Goal: Task Accomplishment & Management: Use online tool/utility

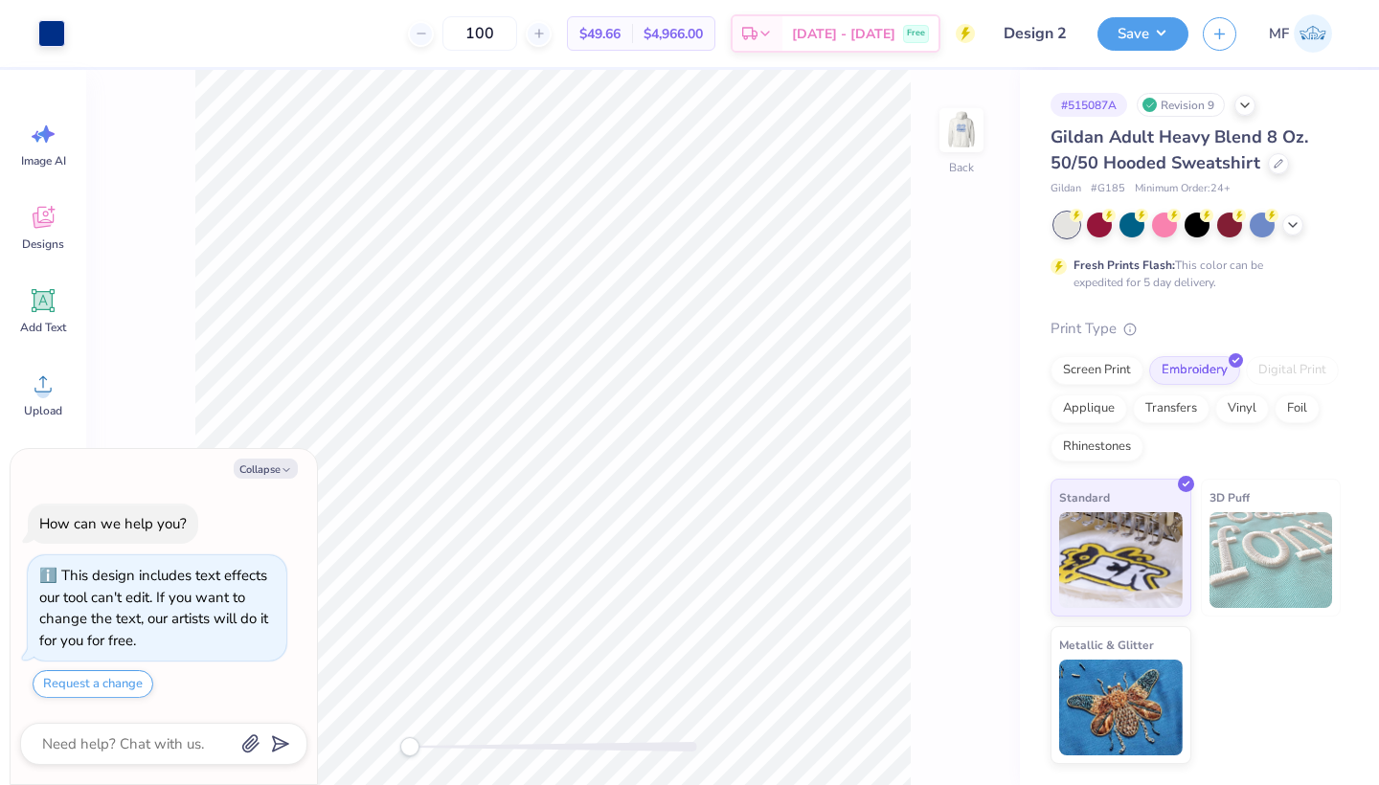
type textarea "x"
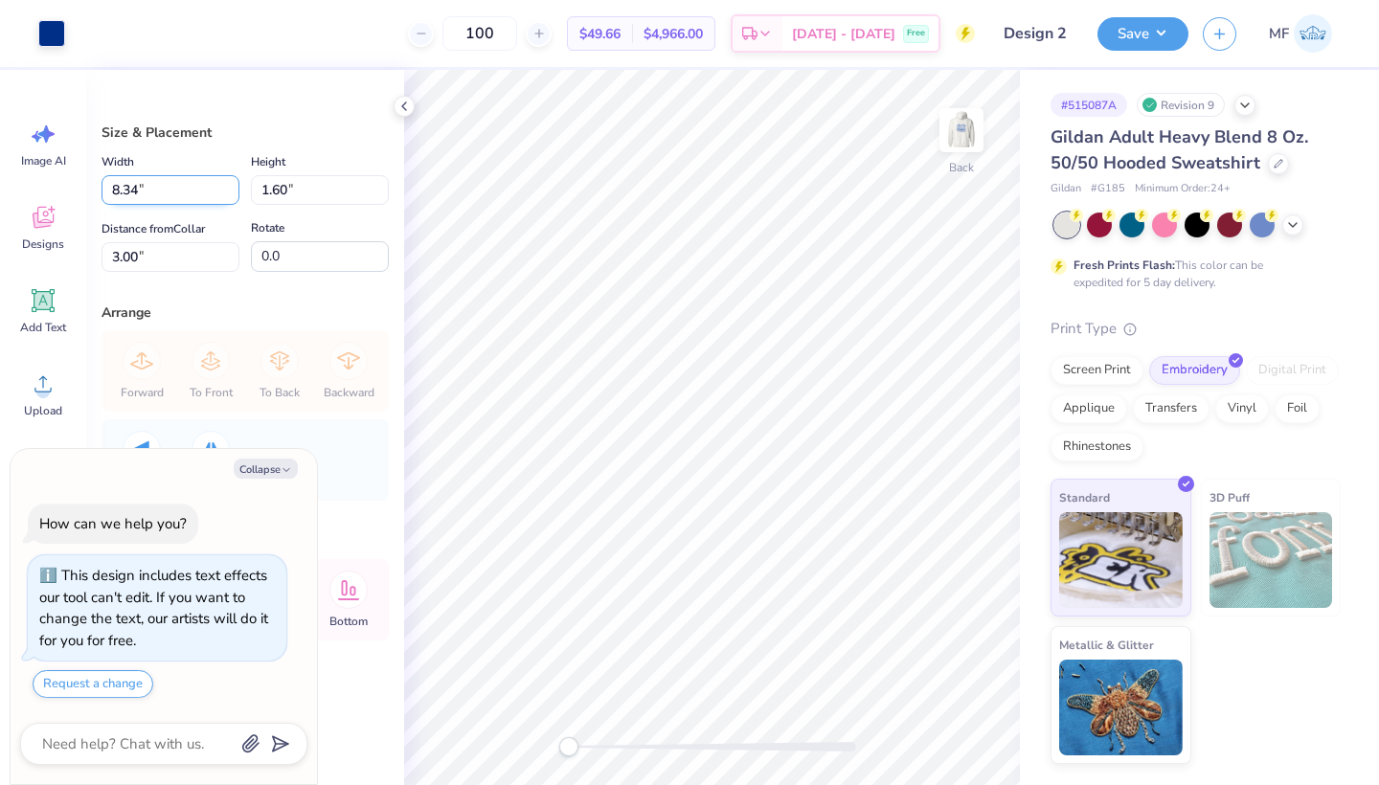
click at [234, 194] on input "8.34" at bounding box center [170, 190] width 138 height 30
click at [234, 194] on input "8.33" at bounding box center [170, 190] width 138 height 30
click at [234, 194] on input "7.04" at bounding box center [170, 190] width 138 height 30
type input "7"
type input "6.00"
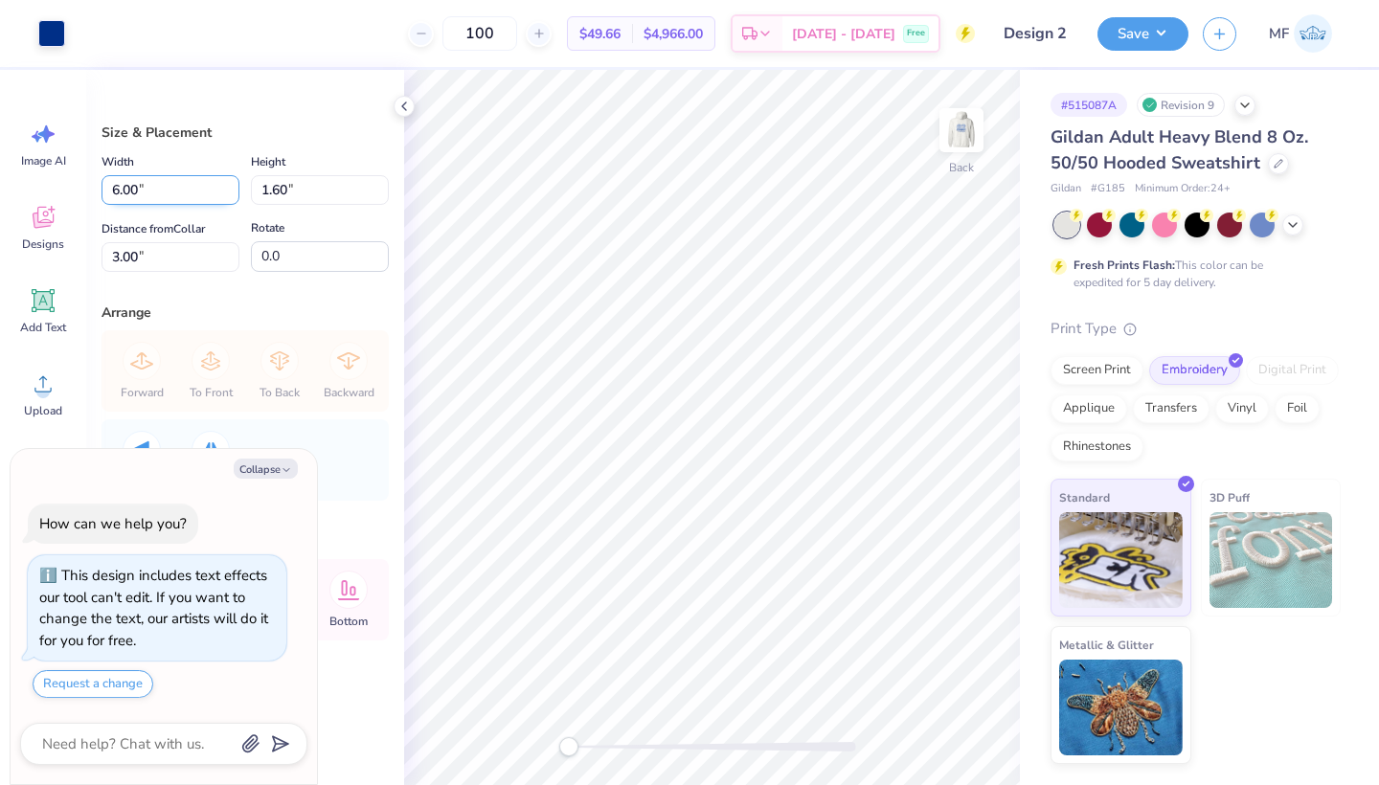
type textarea "x"
type input "1.15"
type input "3.23"
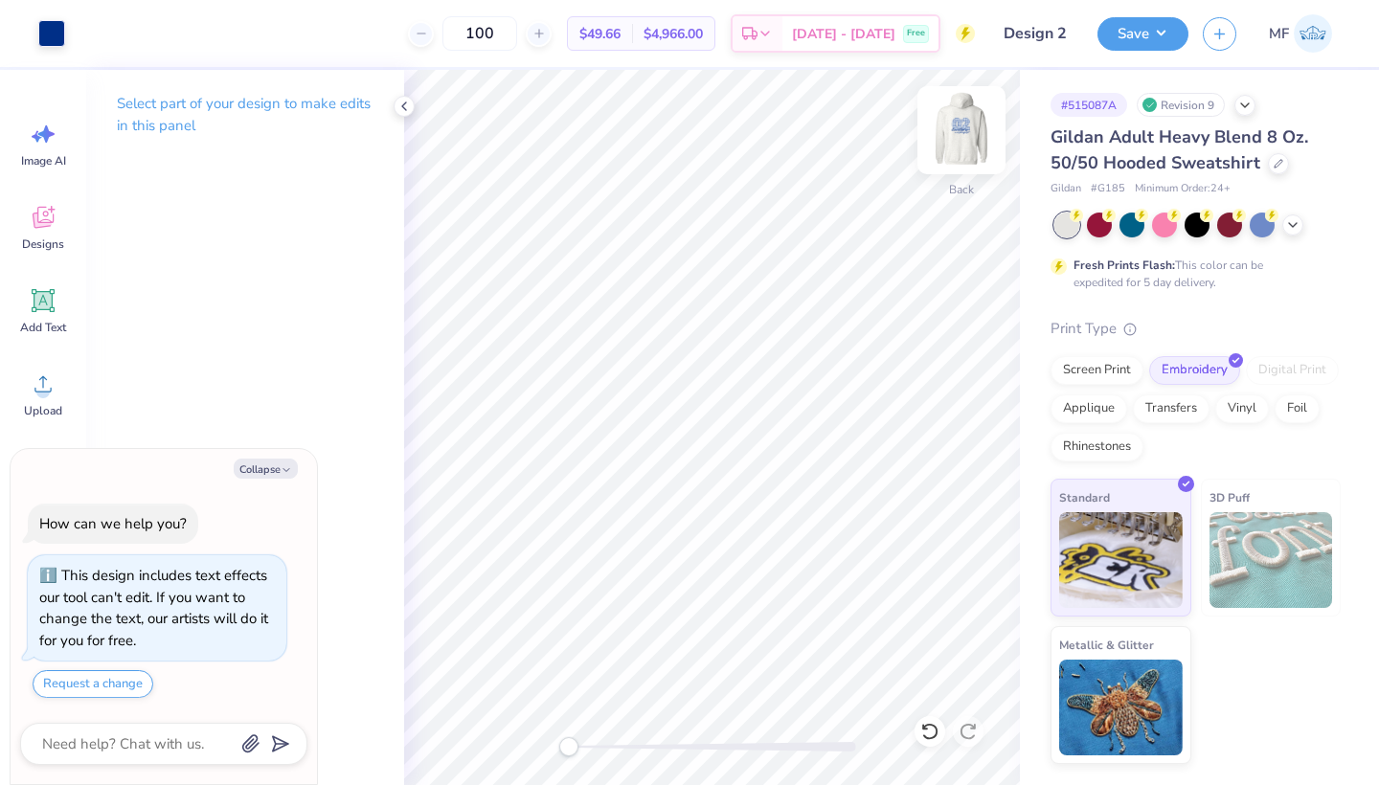
click at [956, 138] on img at bounding box center [961, 130] width 77 height 77
type textarea "x"
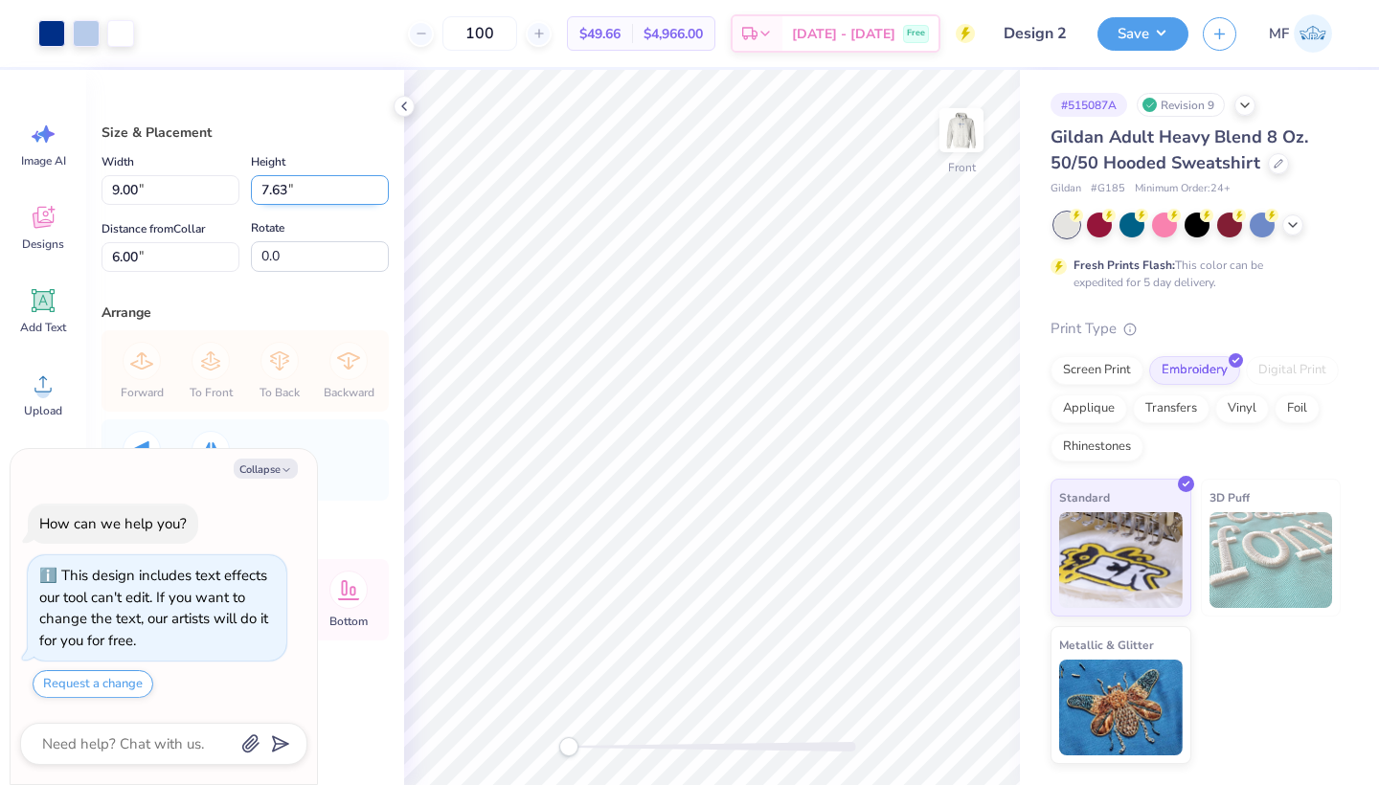
click at [381, 184] on input "7.63" at bounding box center [320, 190] width 138 height 30
click at [381, 184] on input "7.64" at bounding box center [320, 190] width 138 height 30
click at [381, 184] on input "7.65" at bounding box center [320, 190] width 138 height 30
click at [381, 184] on input "7.66" at bounding box center [320, 190] width 138 height 30
click at [381, 184] on input "7.67" at bounding box center [320, 190] width 138 height 30
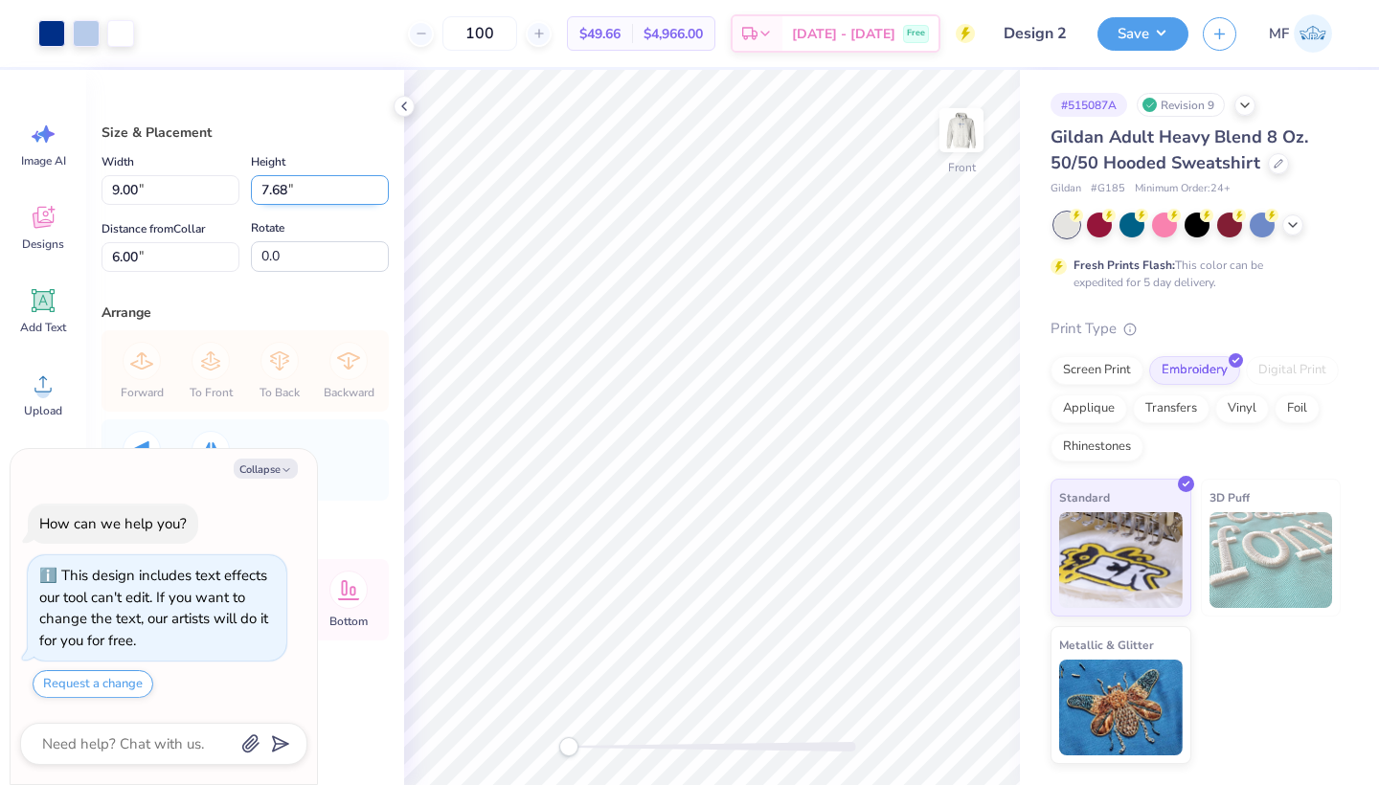
click at [381, 184] on input "7.68" at bounding box center [320, 190] width 138 height 30
click at [381, 184] on input "7.69" at bounding box center [320, 190] width 138 height 30
click at [381, 184] on input "7.7" at bounding box center [320, 190] width 138 height 30
type input "7.71"
click at [381, 184] on input "7.71" at bounding box center [320, 190] width 138 height 30
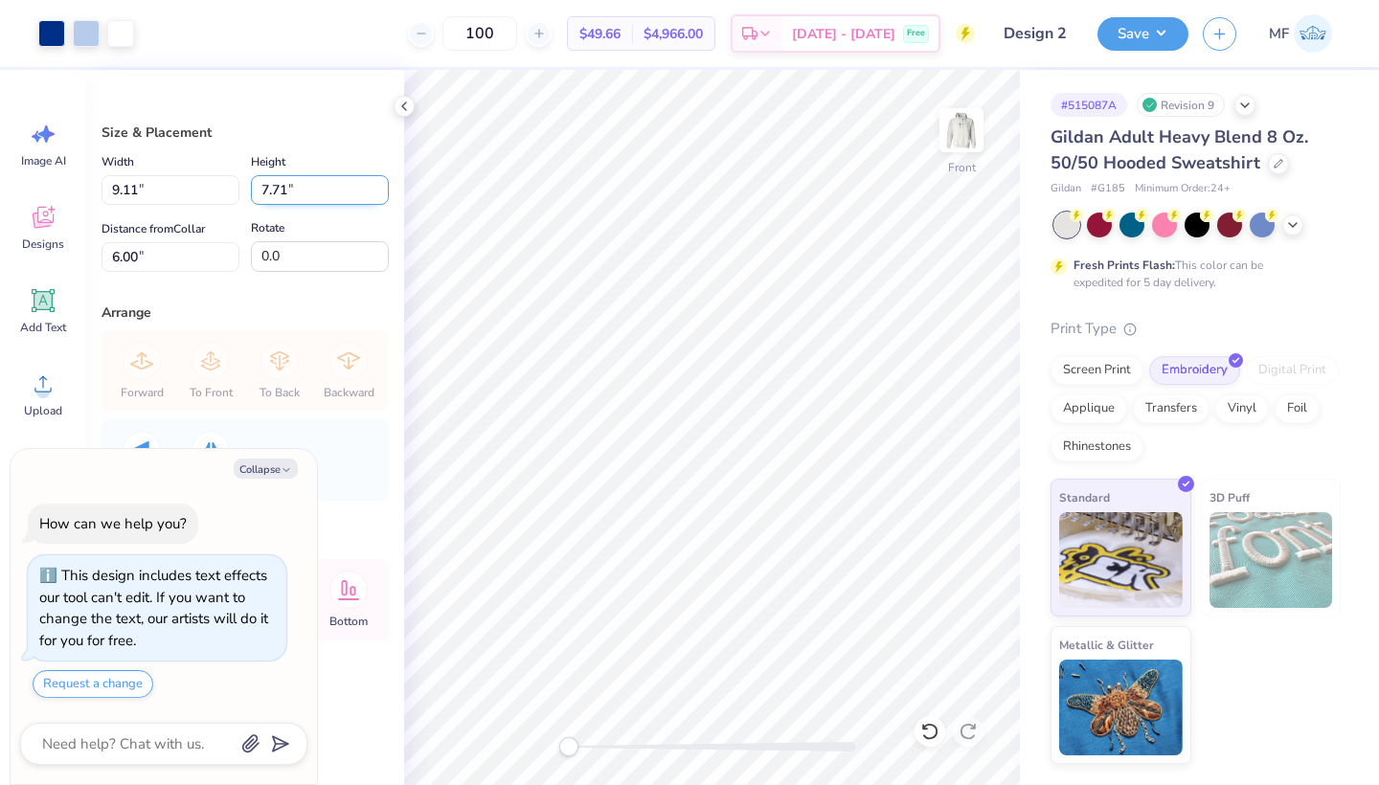
type textarea "x"
drag, startPoint x: 169, startPoint y: 189, endPoint x: 9, endPoint y: 187, distance: 159.9
click at [9, 187] on div "Art colors 100 $49.66 Per Item $4,966.00 Total Est. Delivery Oct 7 - 10 Free De…" at bounding box center [689, 392] width 1379 height 785
type input "9.00"
type textarea "x"
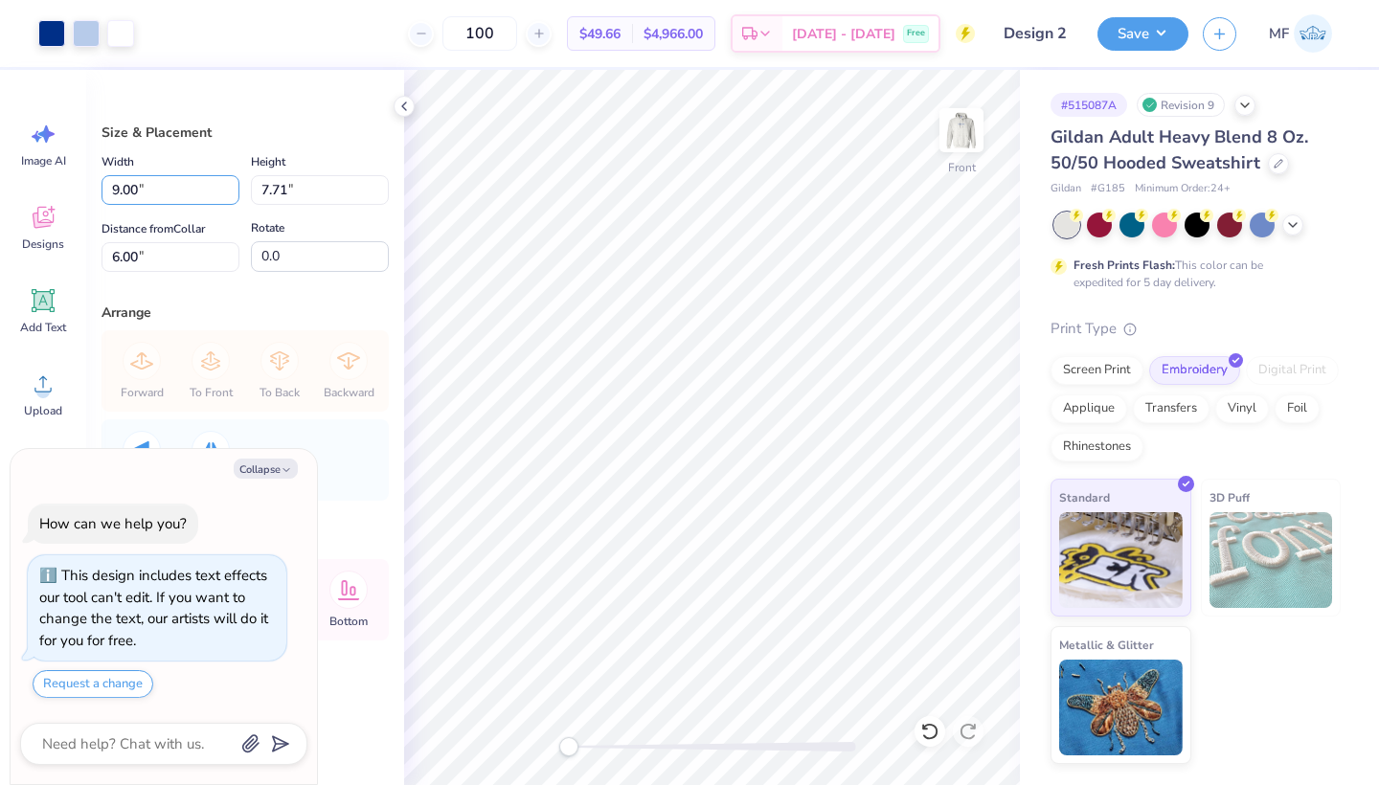
type input "7.61"
type input "6.05"
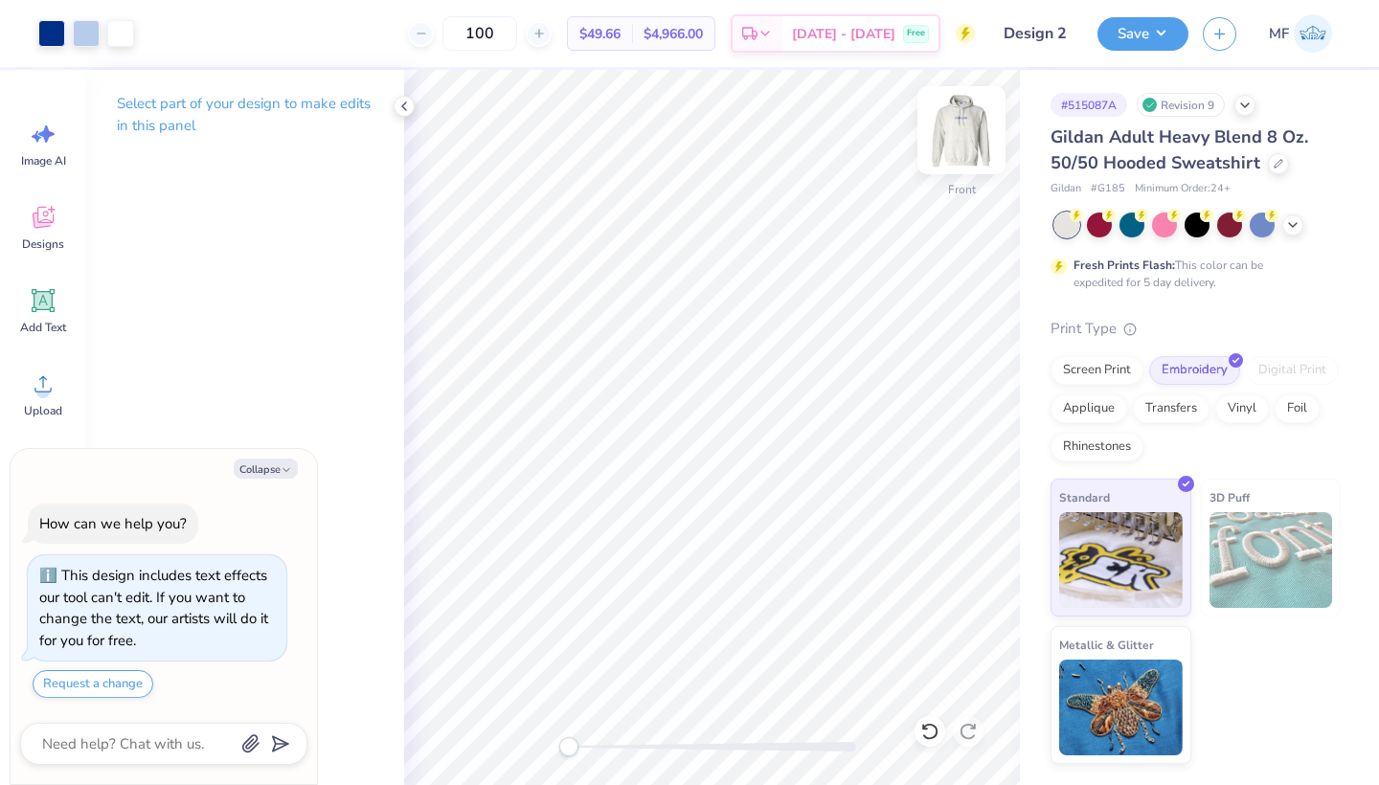
click at [953, 136] on img at bounding box center [961, 130] width 77 height 77
click at [942, 135] on img at bounding box center [961, 130] width 77 height 77
click at [952, 134] on img at bounding box center [961, 130] width 77 height 77
type textarea "x"
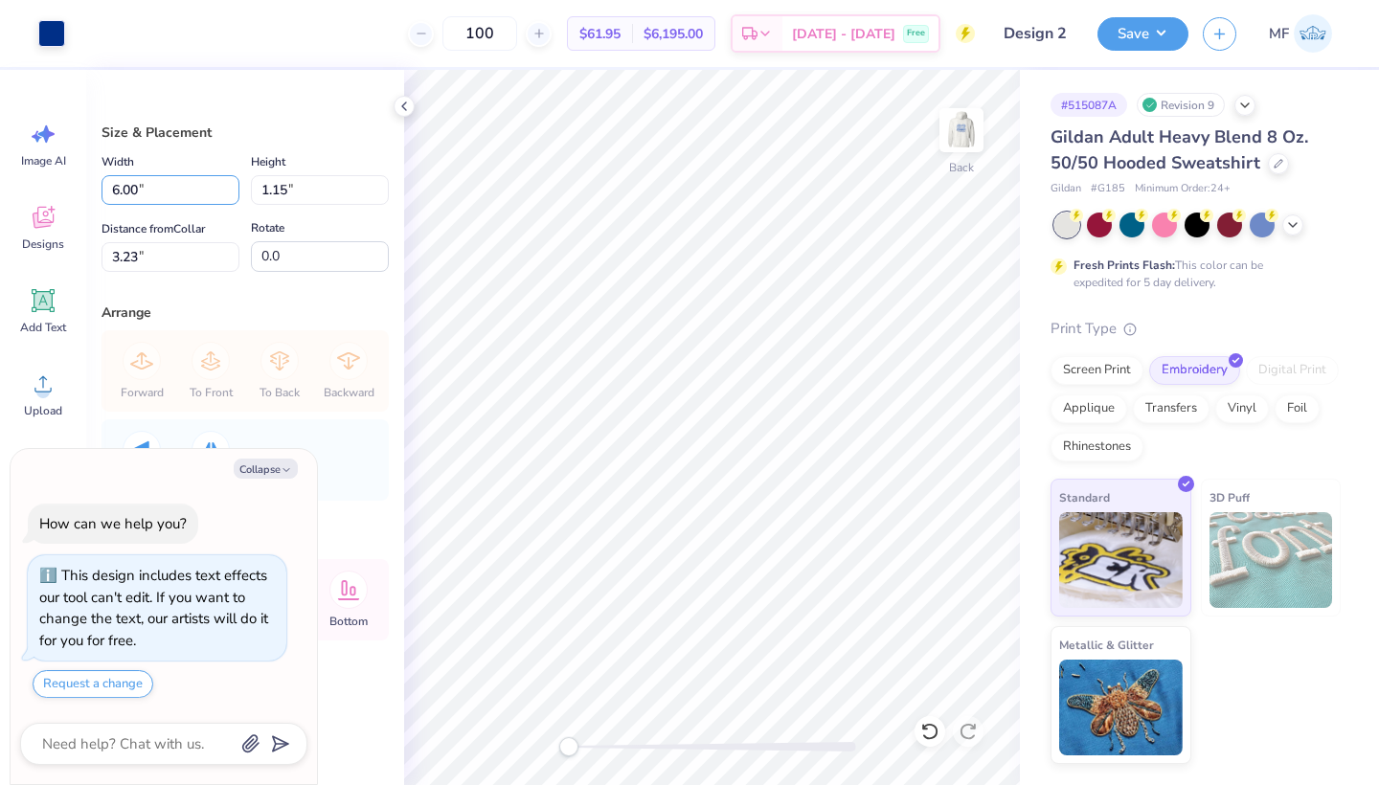
drag, startPoint x: 193, startPoint y: 189, endPoint x: 1, endPoint y: 183, distance: 192.5
click at [1, 183] on div "Art colors 100 $61.95 Per Item $6,195.00 Total Est. Delivery Oct 7 - 10 Free De…" at bounding box center [689, 392] width 1379 height 785
type input "9.00"
type textarea "x"
type input "1.72"
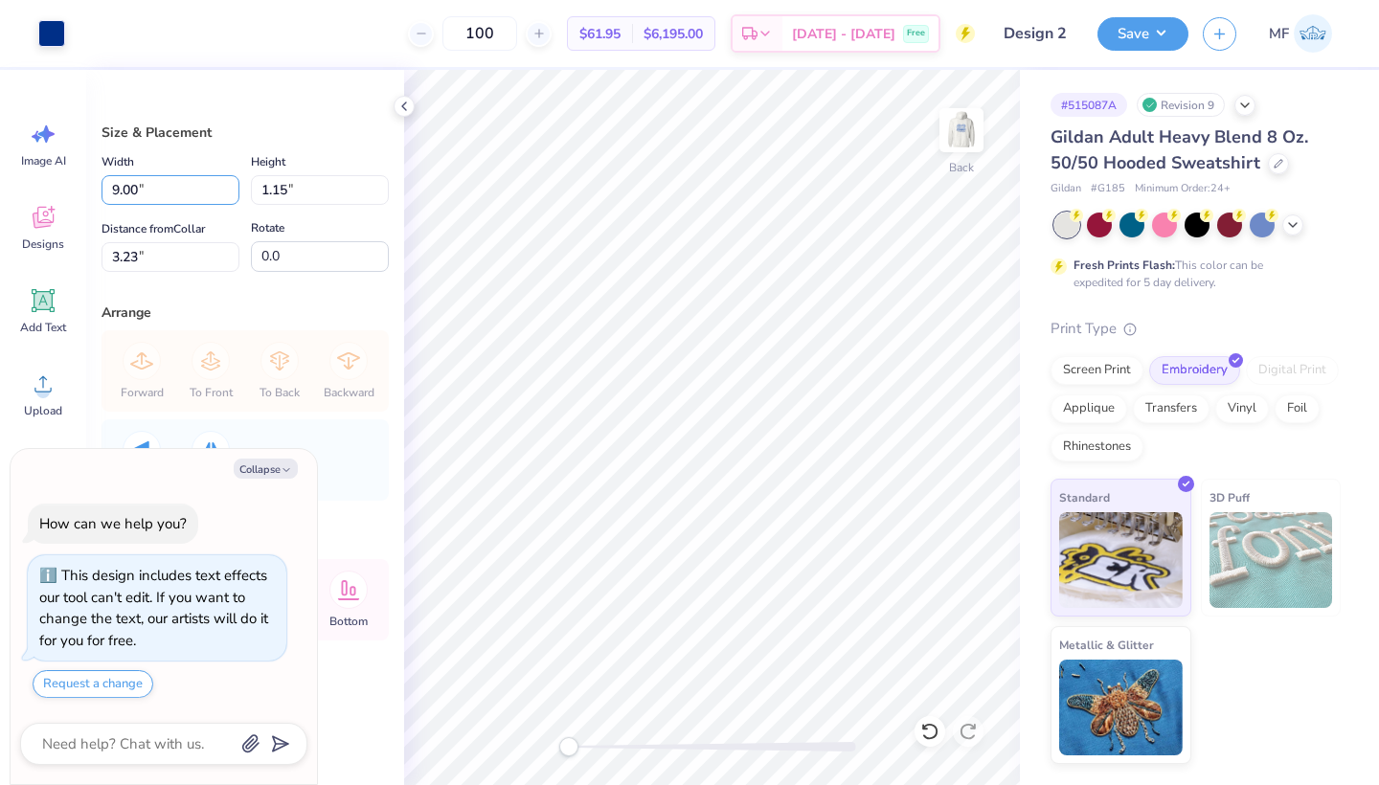
type input "2.94"
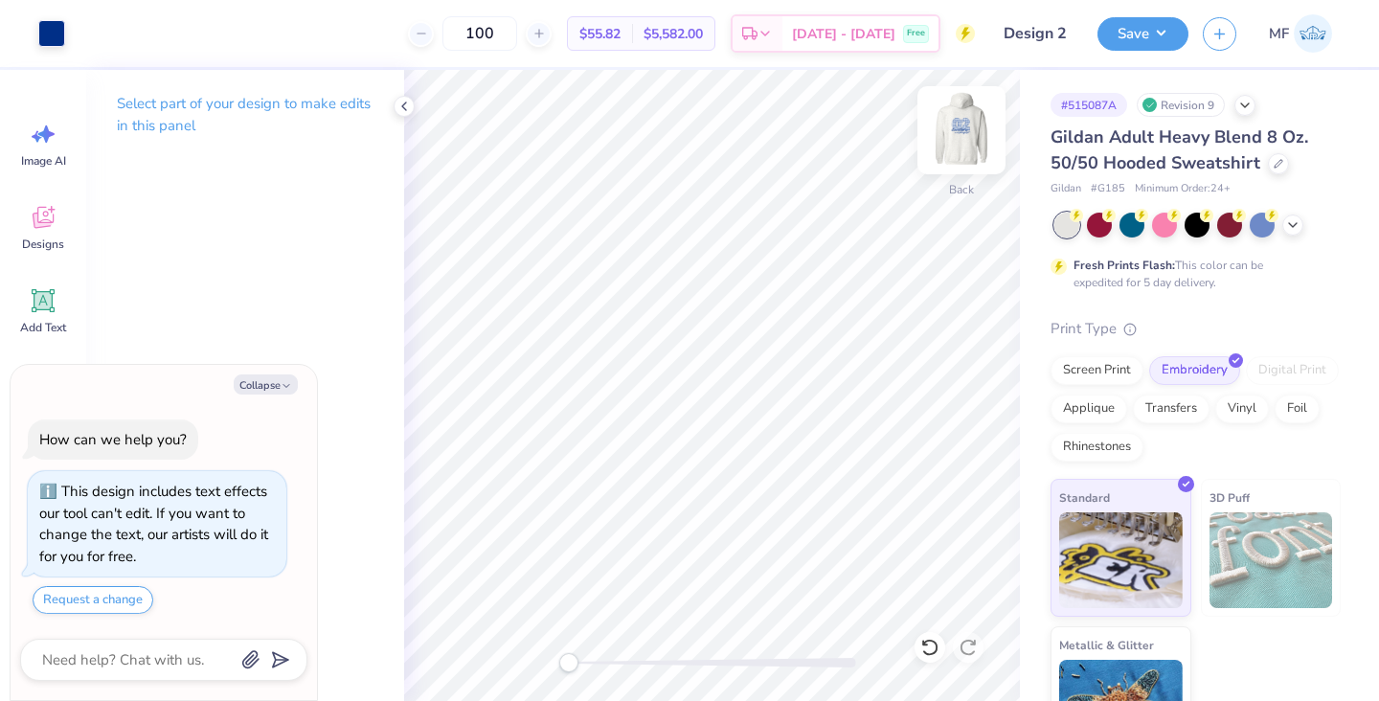
click at [965, 135] on img at bounding box center [961, 130] width 77 height 77
click at [962, 142] on img at bounding box center [961, 130] width 77 height 77
click at [985, 130] on img at bounding box center [961, 130] width 77 height 77
type textarea "x"
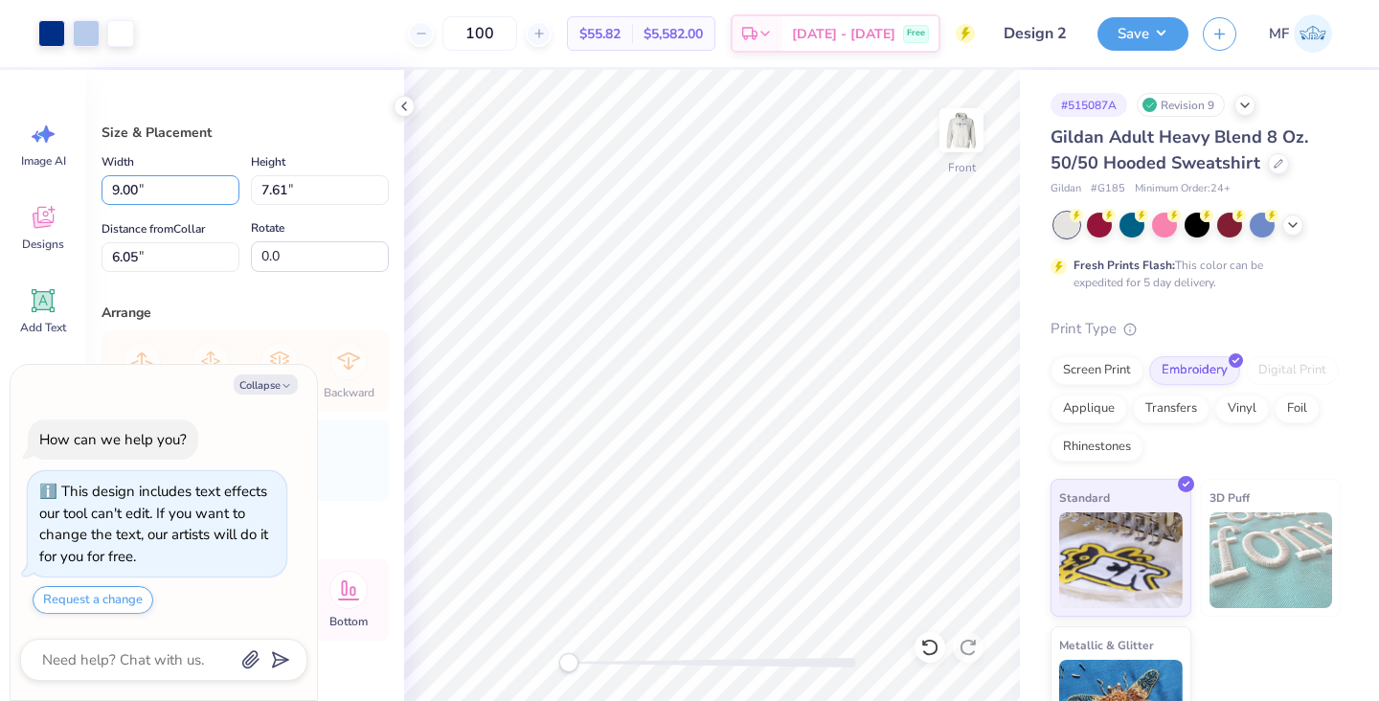
drag, startPoint x: 201, startPoint y: 189, endPoint x: 0, endPoint y: 187, distance: 201.1
click at [0, 187] on div "Art colors 100 $55.82 Per Item $5,582.00 Total Est. Delivery Oct 7 - 10 Free De…" at bounding box center [689, 350] width 1379 height 701
type input "11"
type textarea "x"
type input "11.00"
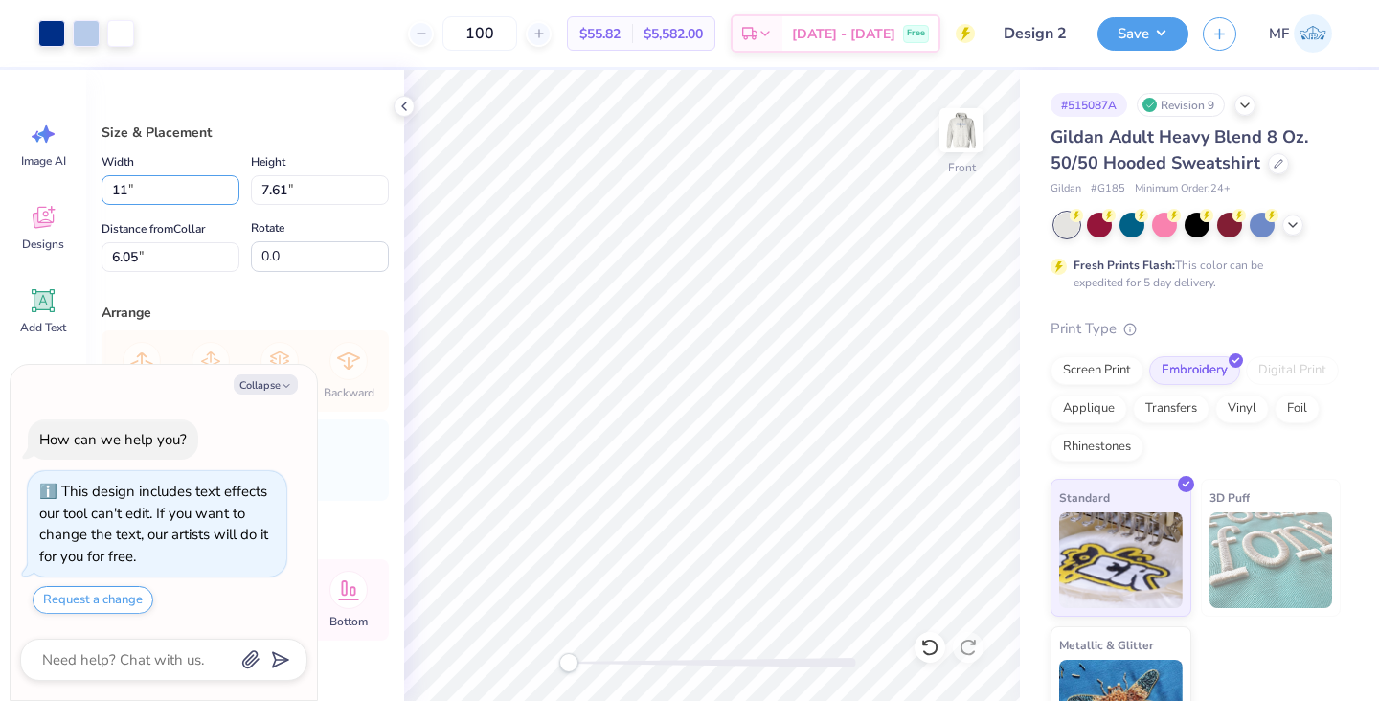
type input "9.31"
type input "6.00"
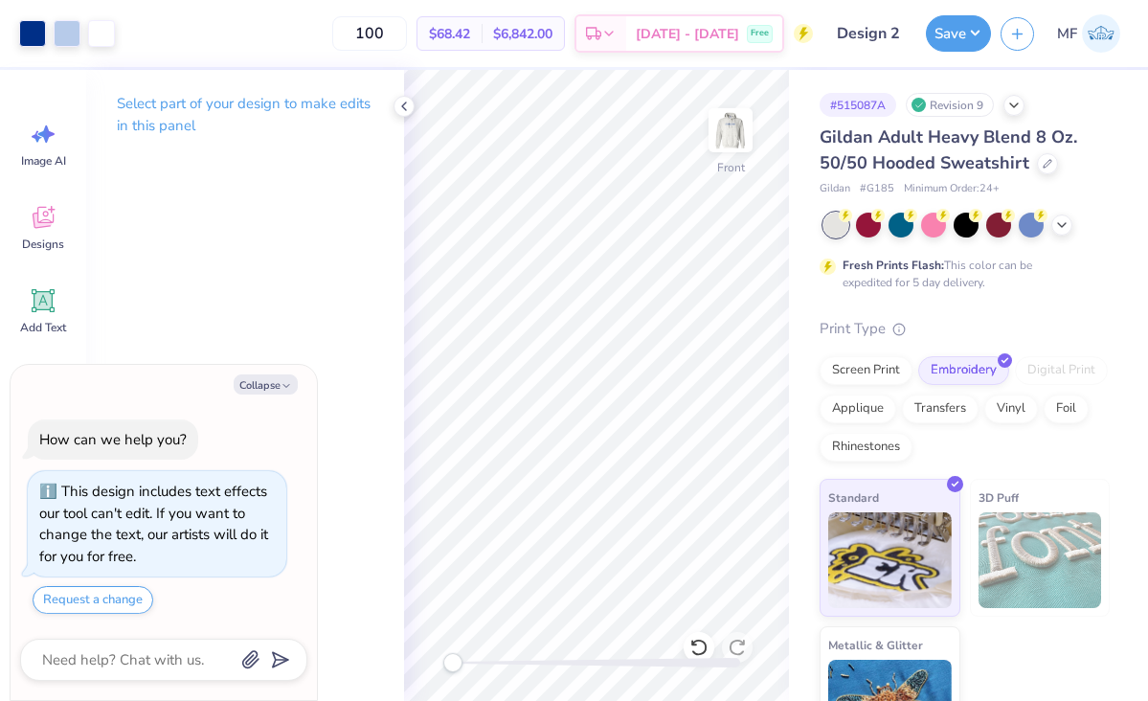
type textarea "x"
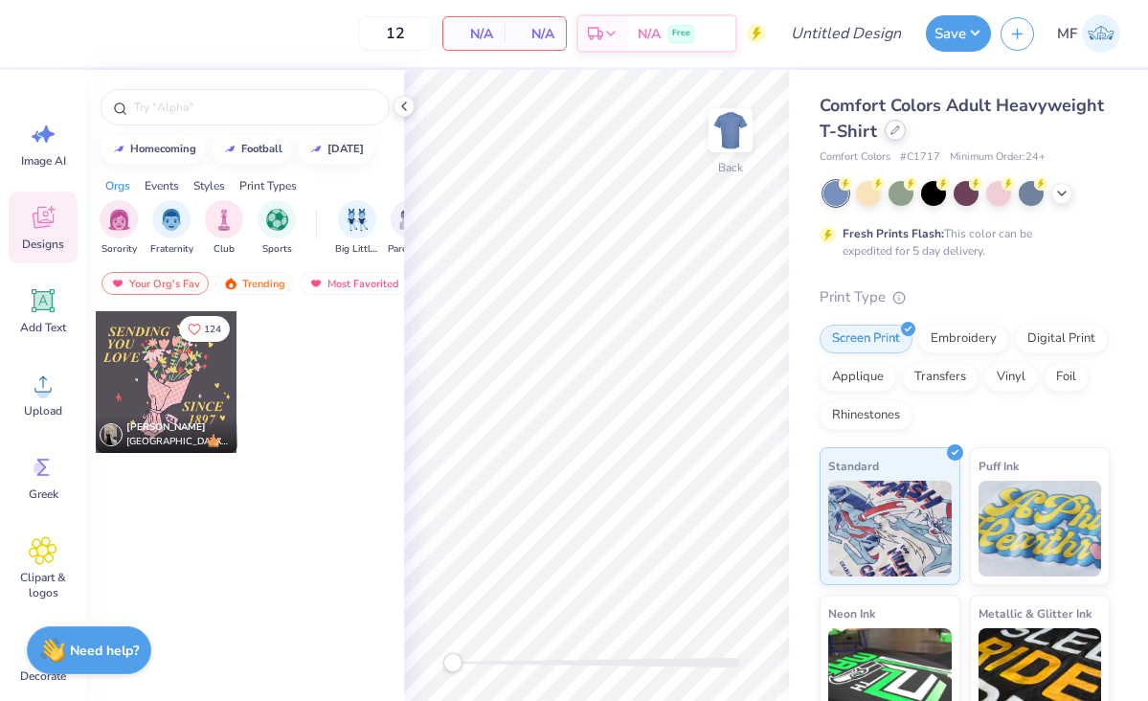
click at [900, 128] on div at bounding box center [895, 130] width 21 height 21
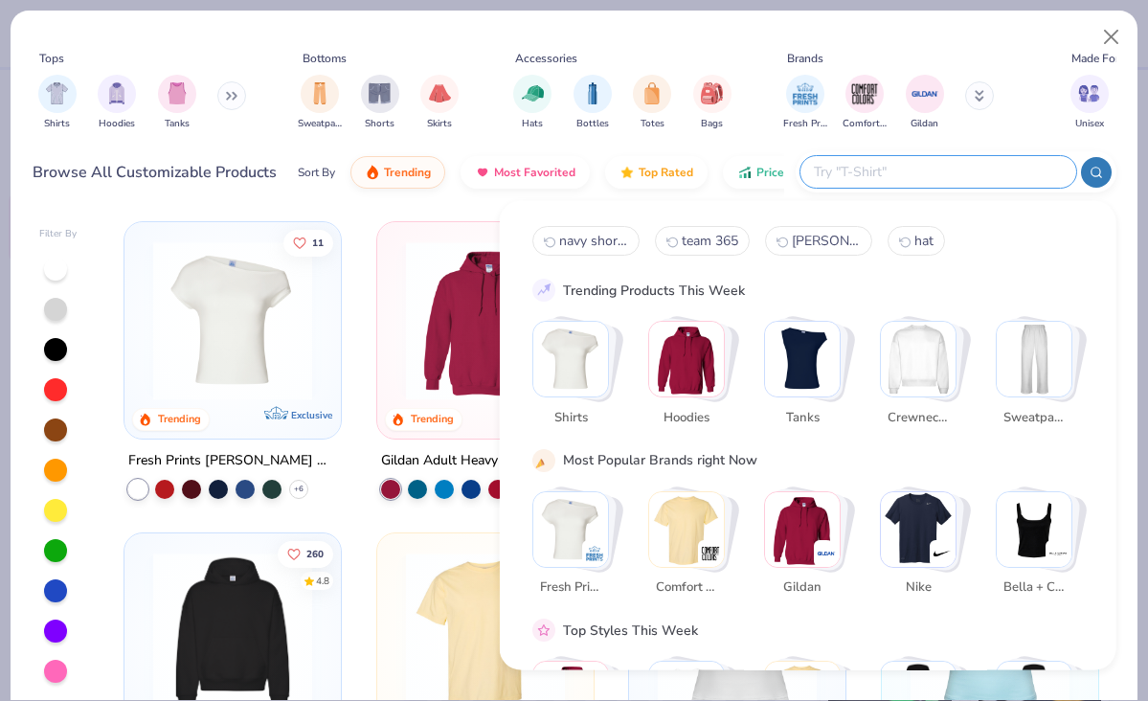
click at [953, 165] on input "text" at bounding box center [937, 172] width 251 height 22
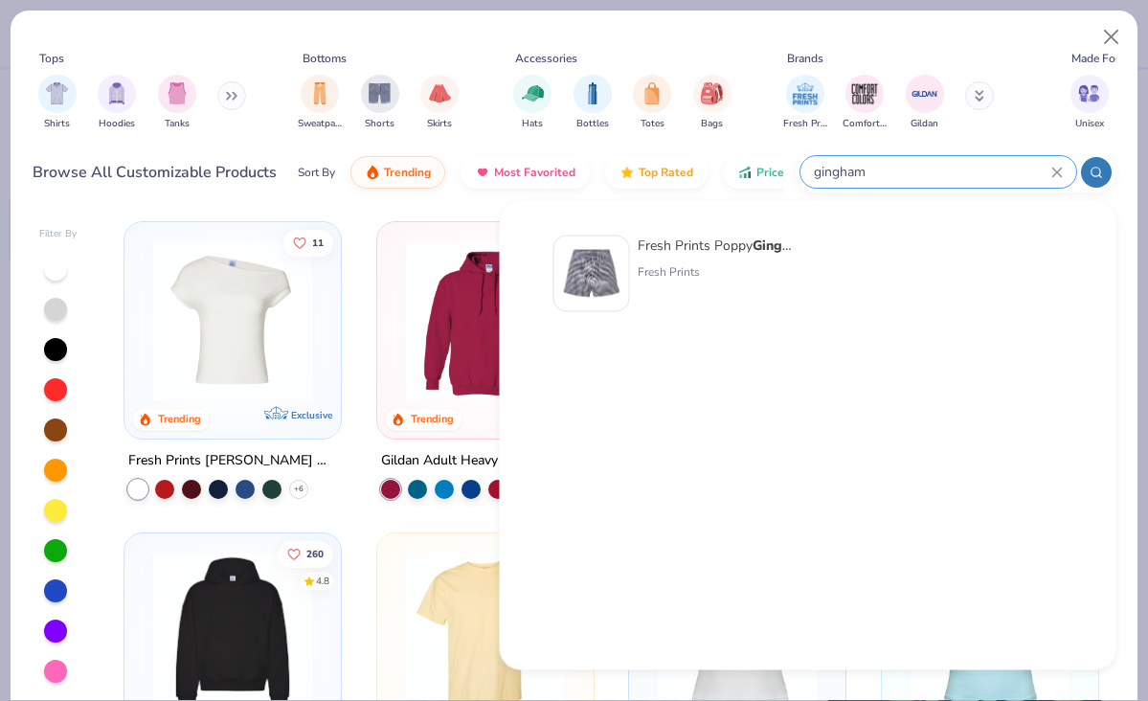
type input "gingham"
click at [589, 266] on img at bounding box center [591, 273] width 59 height 59
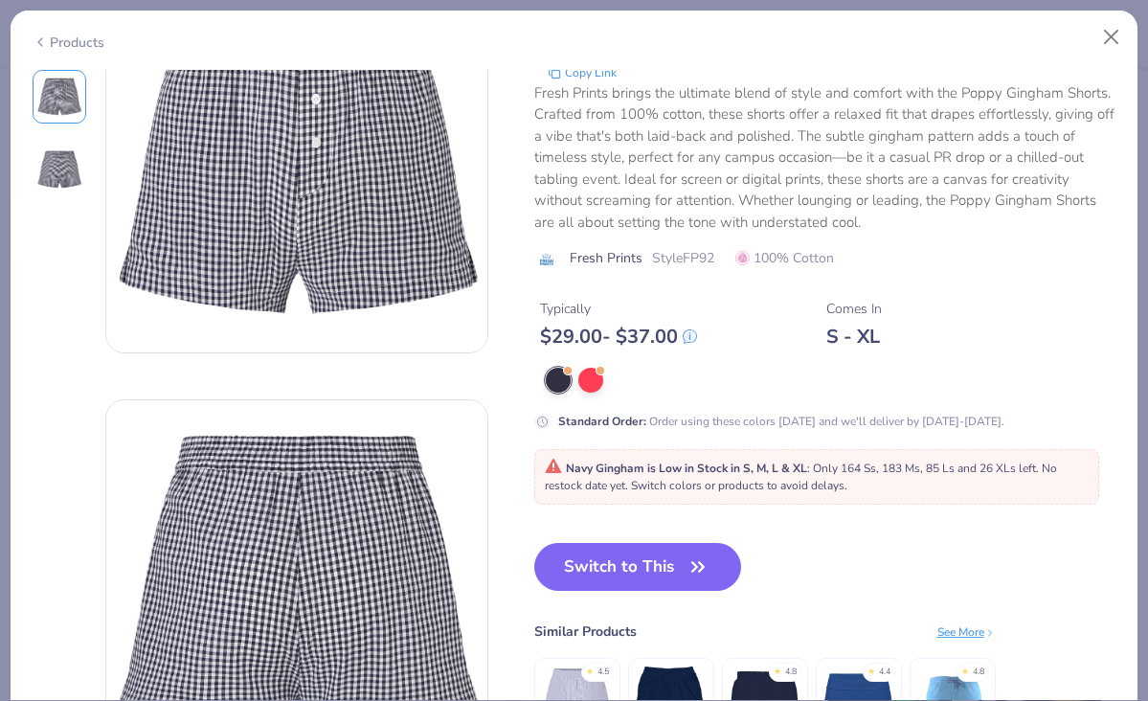
scroll to position [102, 0]
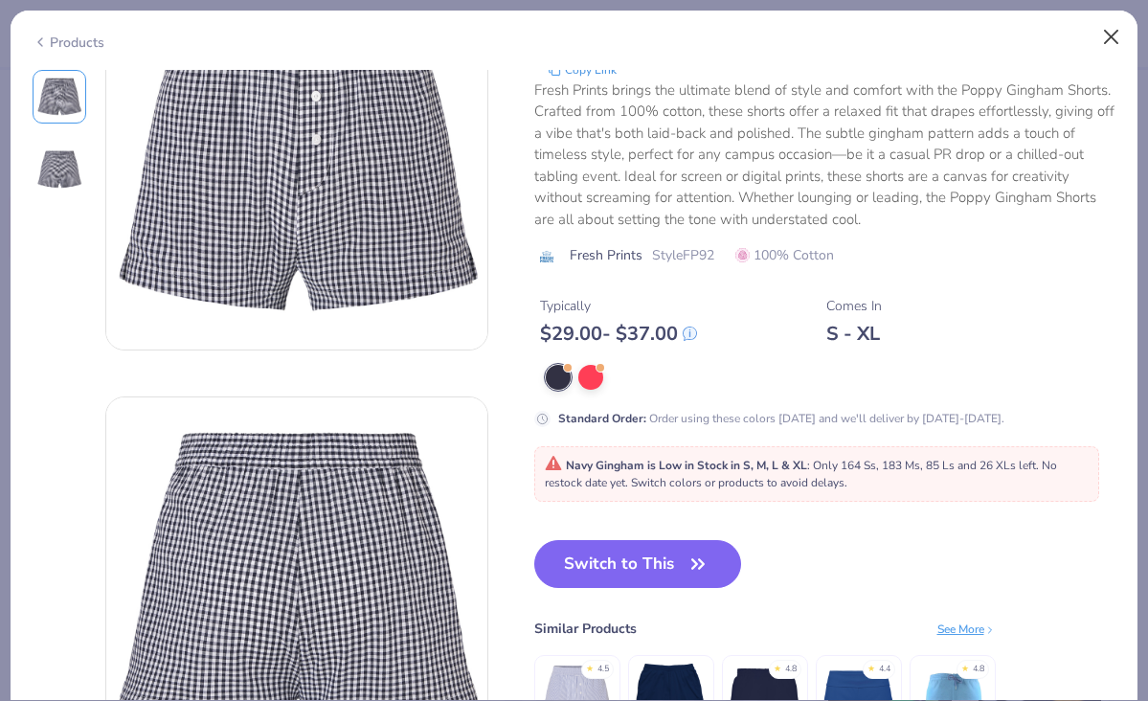
click at [1115, 40] on button "Close" at bounding box center [1111, 37] width 36 height 36
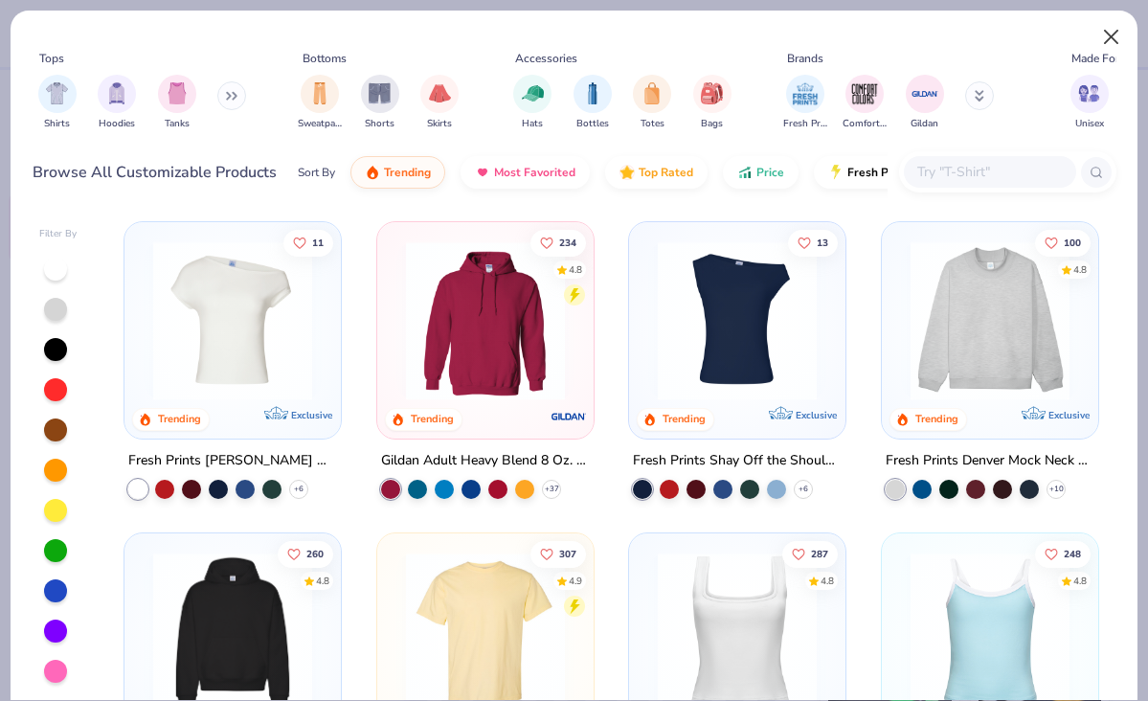
click at [1115, 41] on button "Close" at bounding box center [1111, 37] width 36 height 36
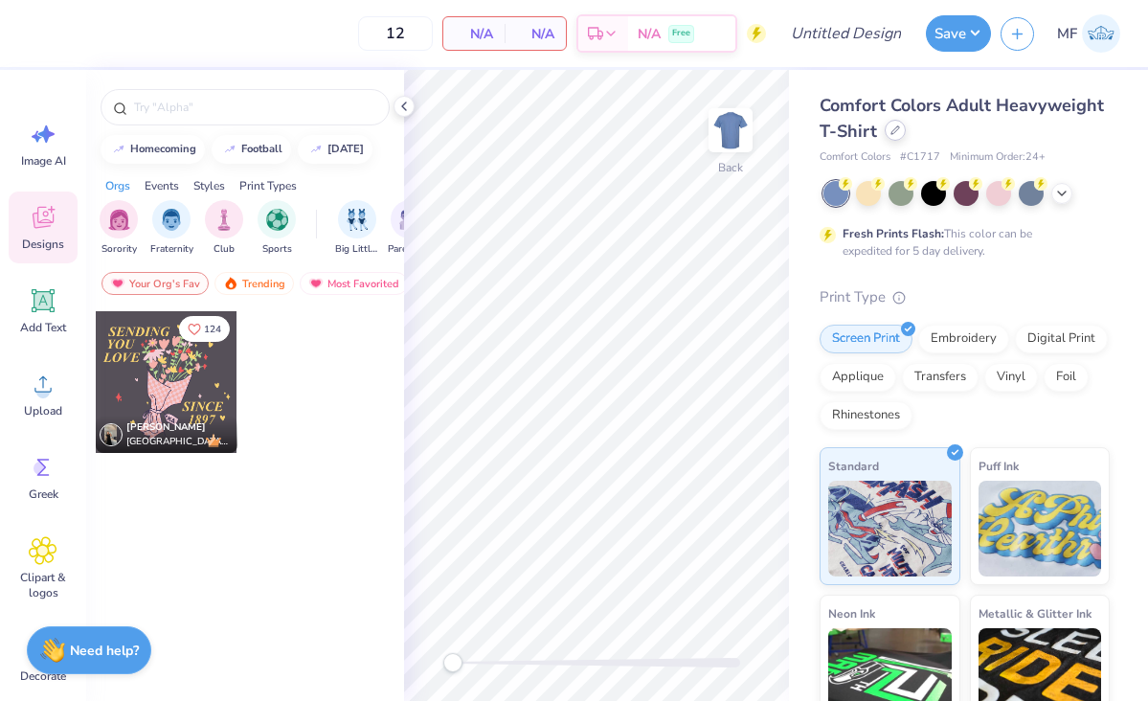
click at [894, 128] on icon at bounding box center [895, 130] width 8 height 8
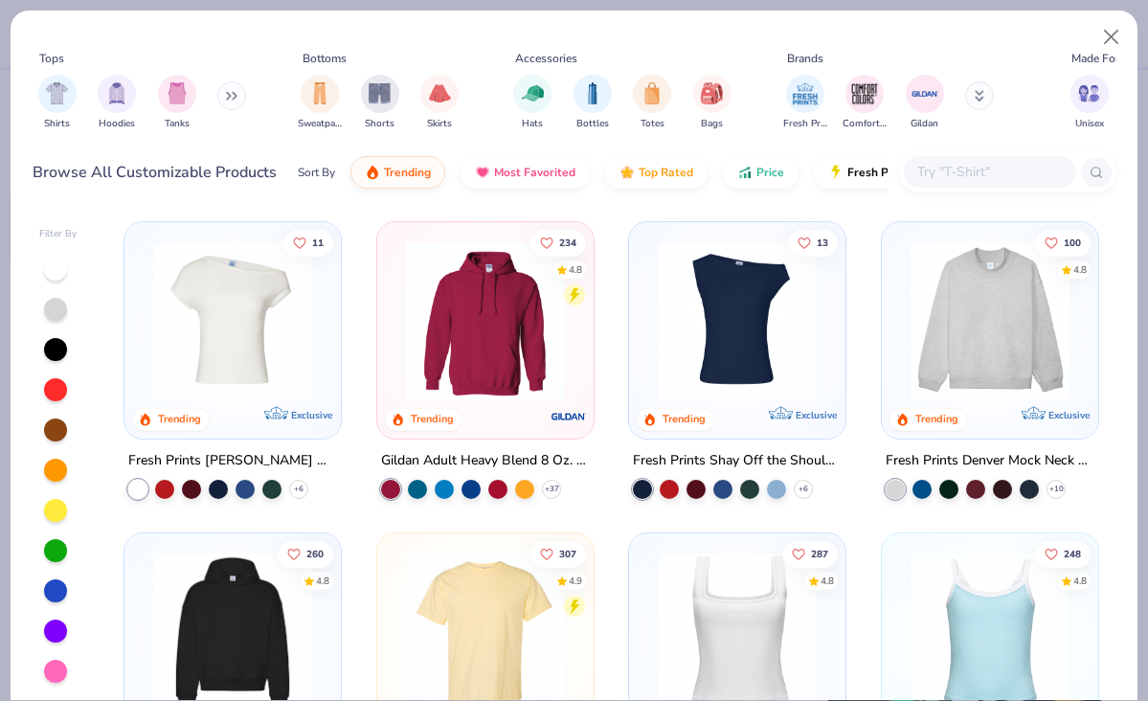
click at [1011, 161] on input "text" at bounding box center [988, 172] width 147 height 22
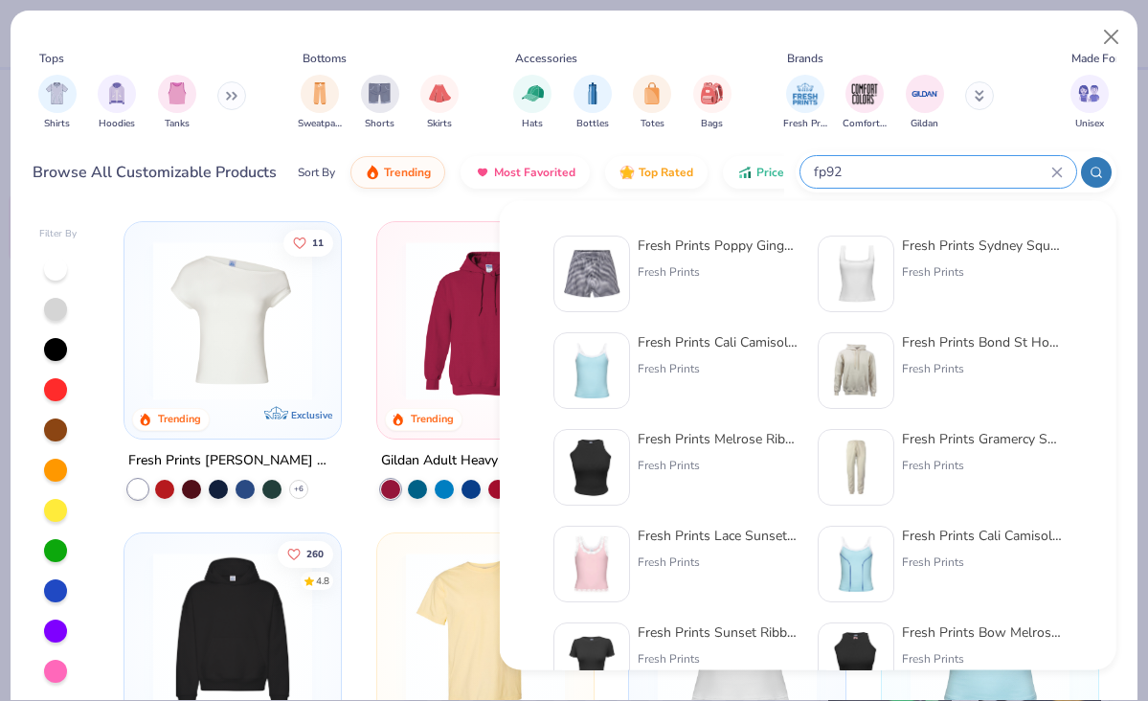
type input "fp92"
click at [616, 263] on img at bounding box center [591, 273] width 59 height 59
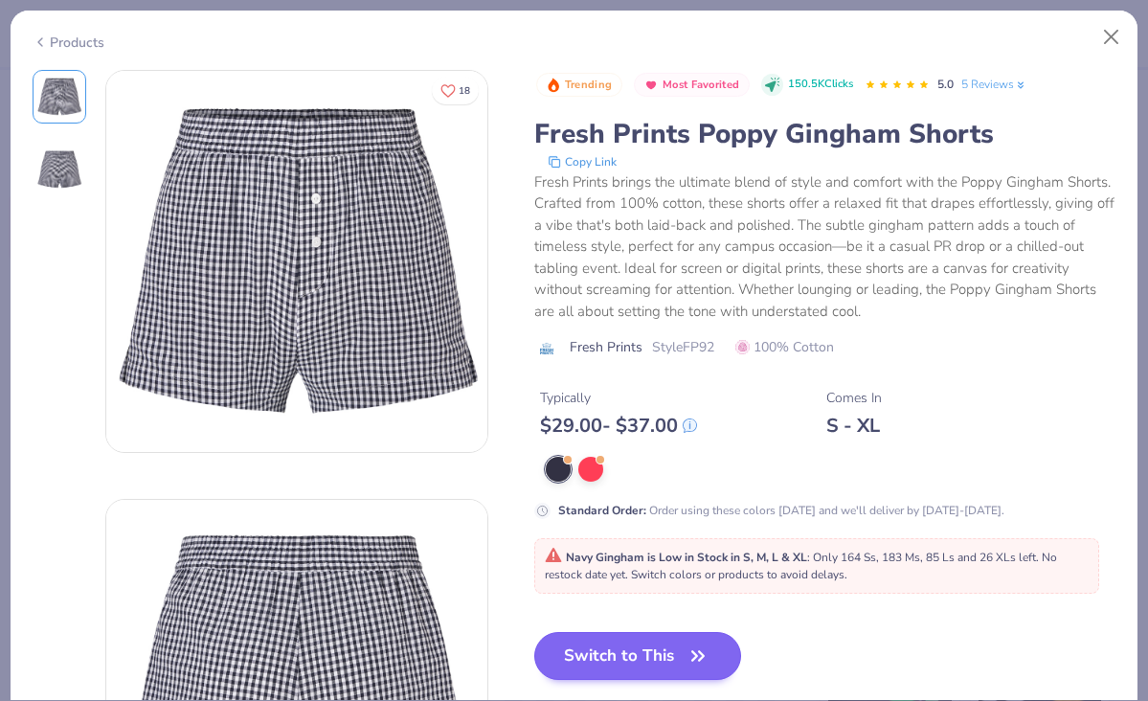
click at [642, 657] on button "Switch to This" at bounding box center [638, 656] width 208 height 48
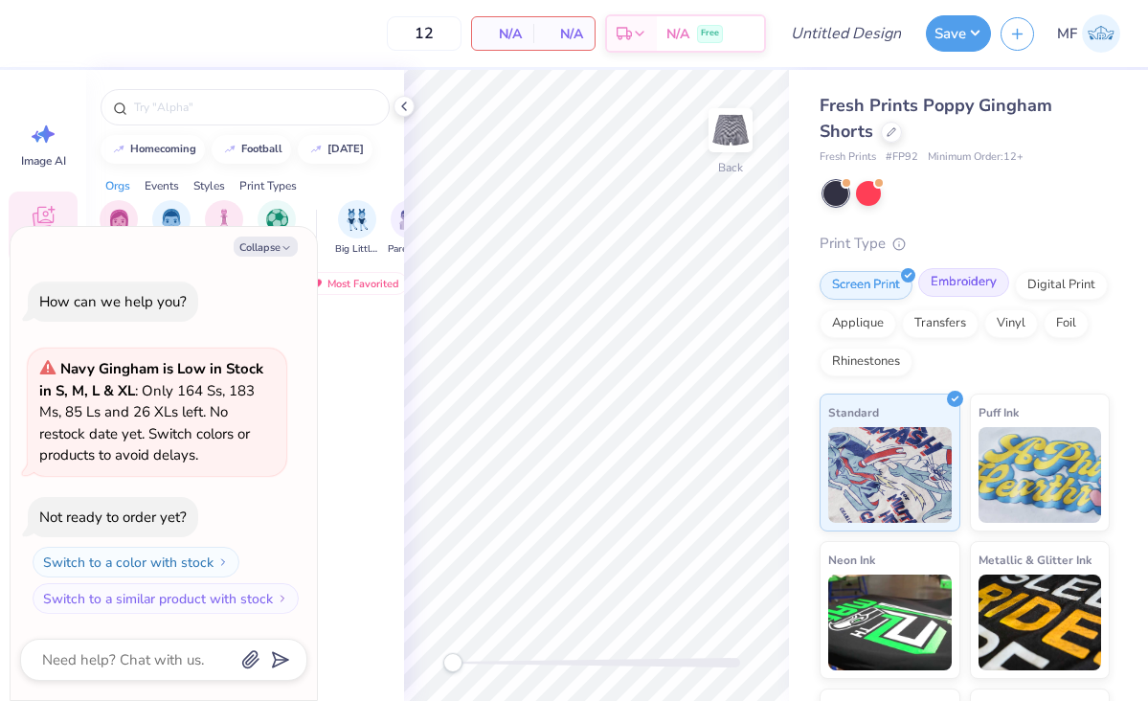
click at [945, 281] on div "Embroidery" at bounding box center [963, 282] width 91 height 29
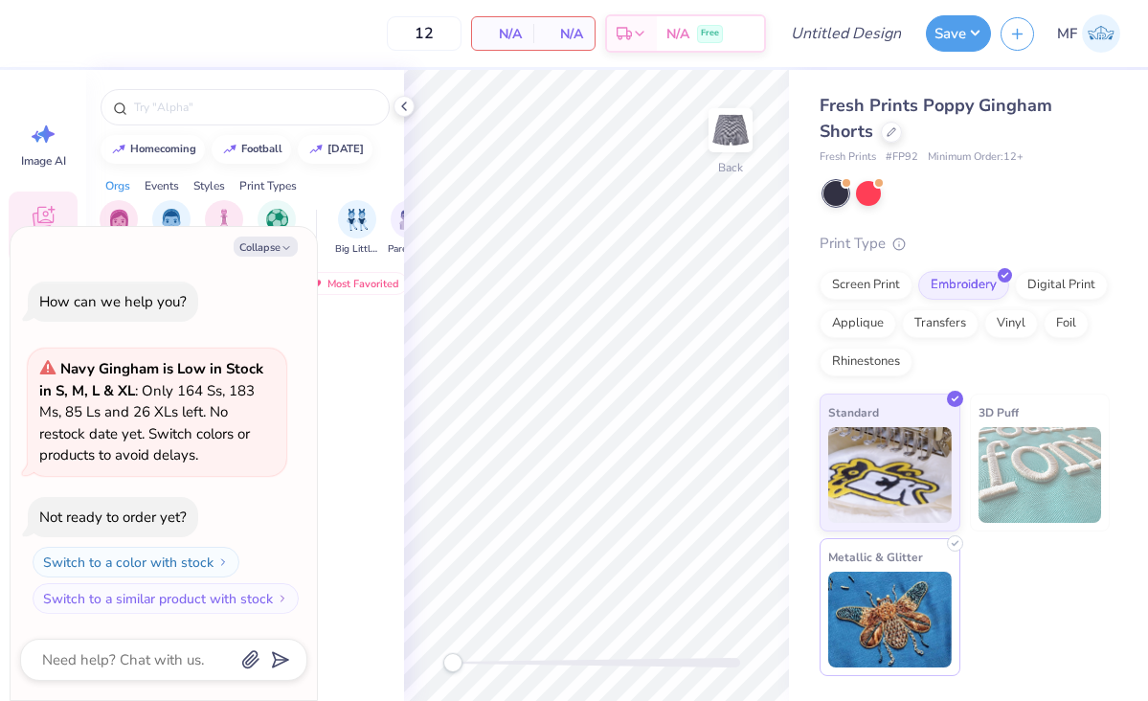
click at [888, 630] on img at bounding box center [890, 620] width 124 height 96
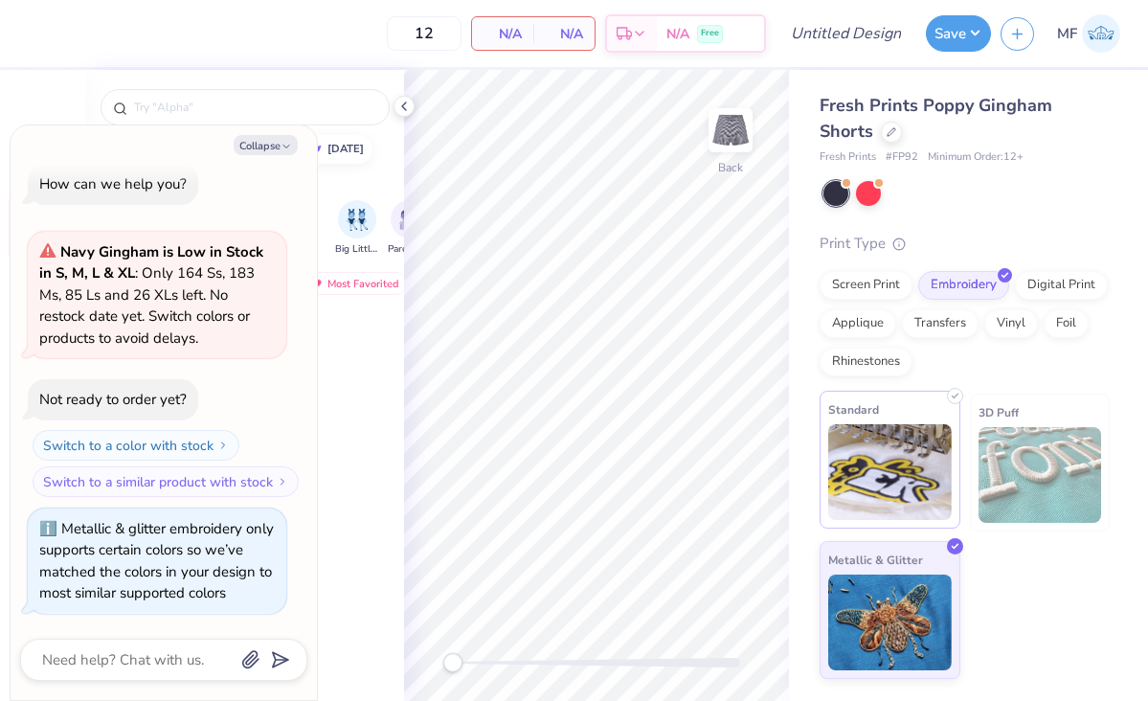
click at [892, 517] on img at bounding box center [890, 472] width 124 height 96
type textarea "x"
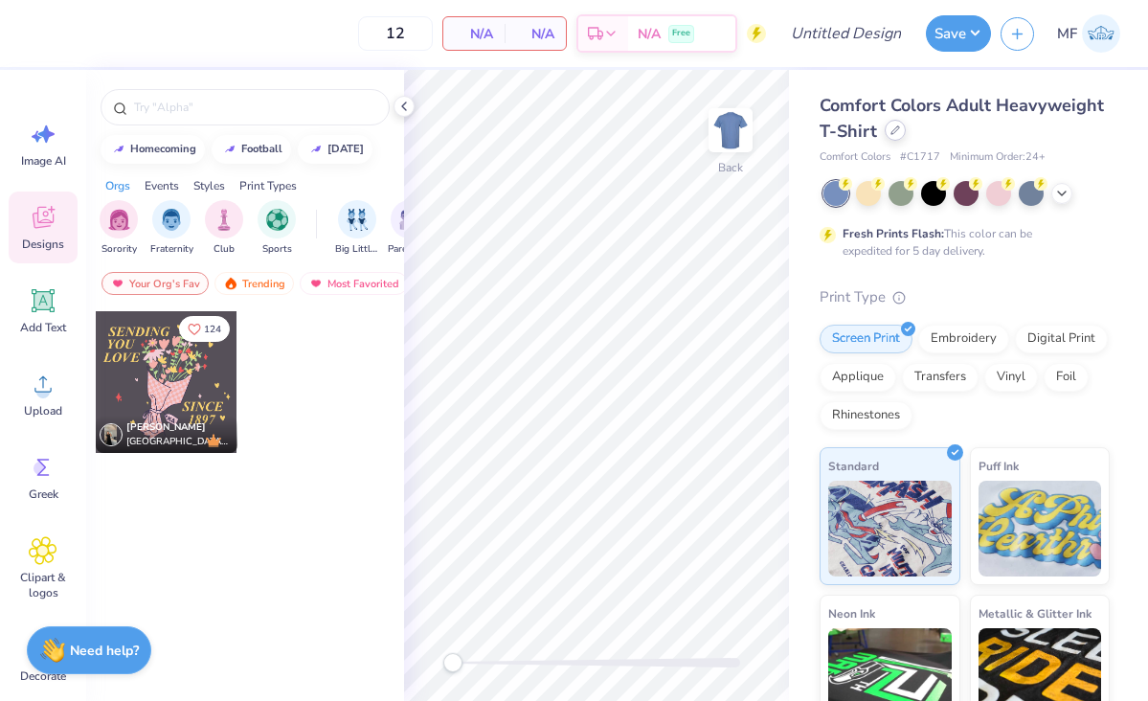
click at [885, 135] on div at bounding box center [895, 130] width 21 height 21
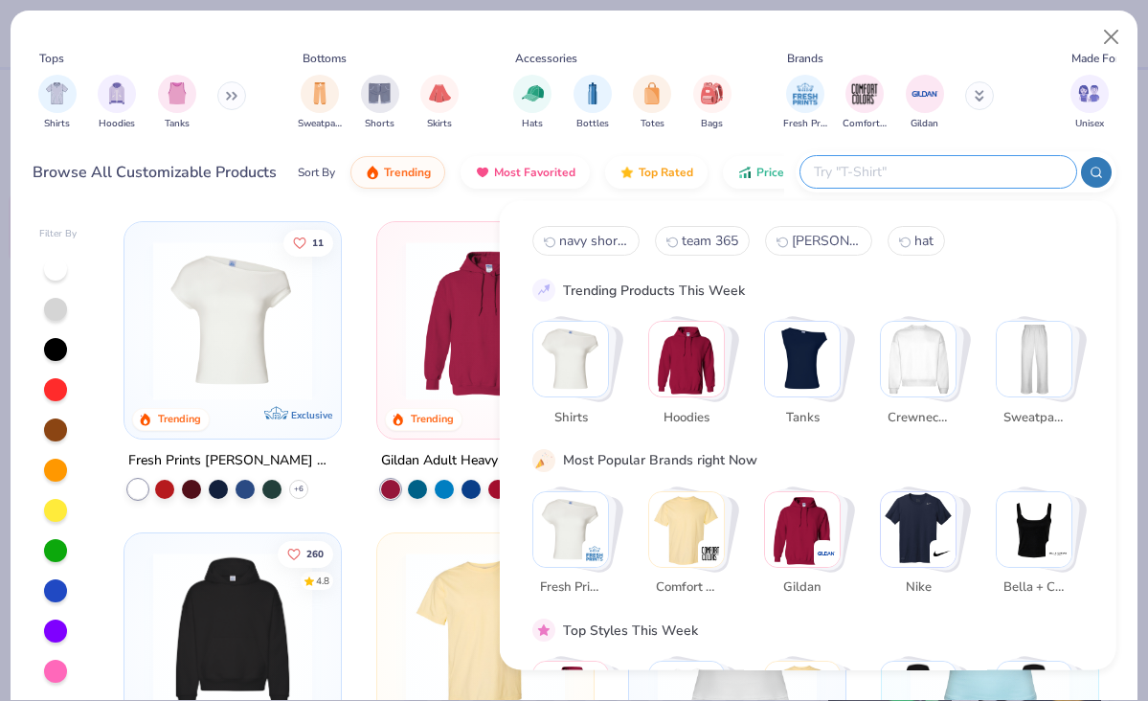
click at [950, 175] on input "text" at bounding box center [937, 172] width 251 height 22
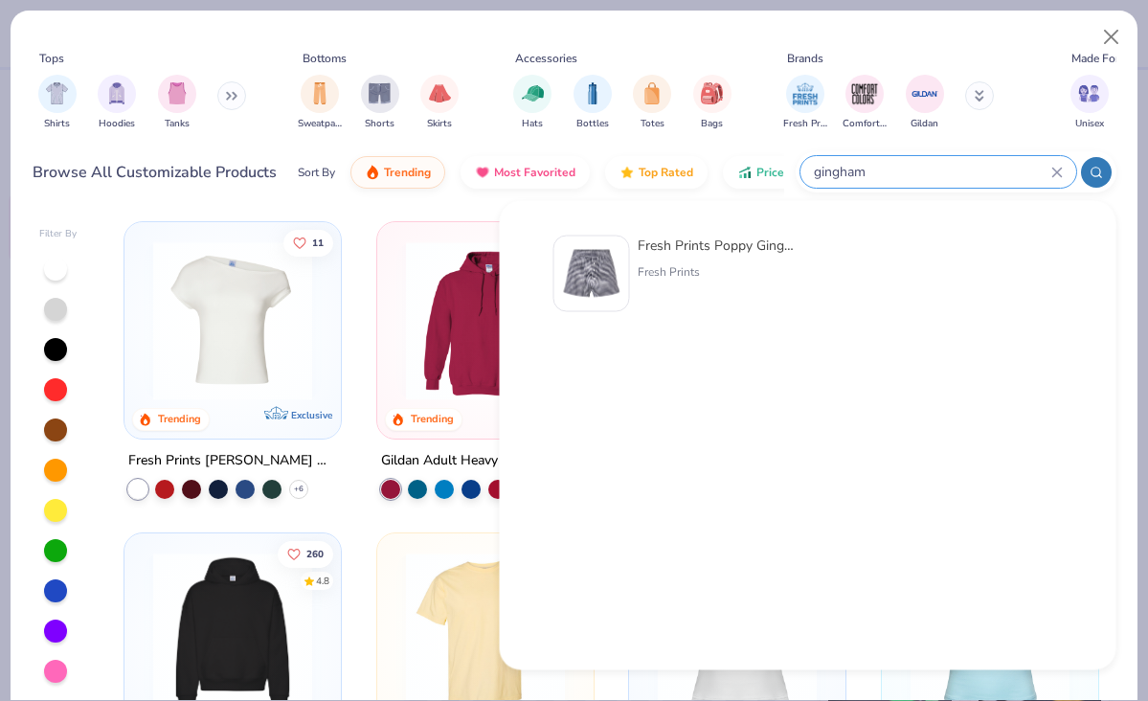
type input "gingham"
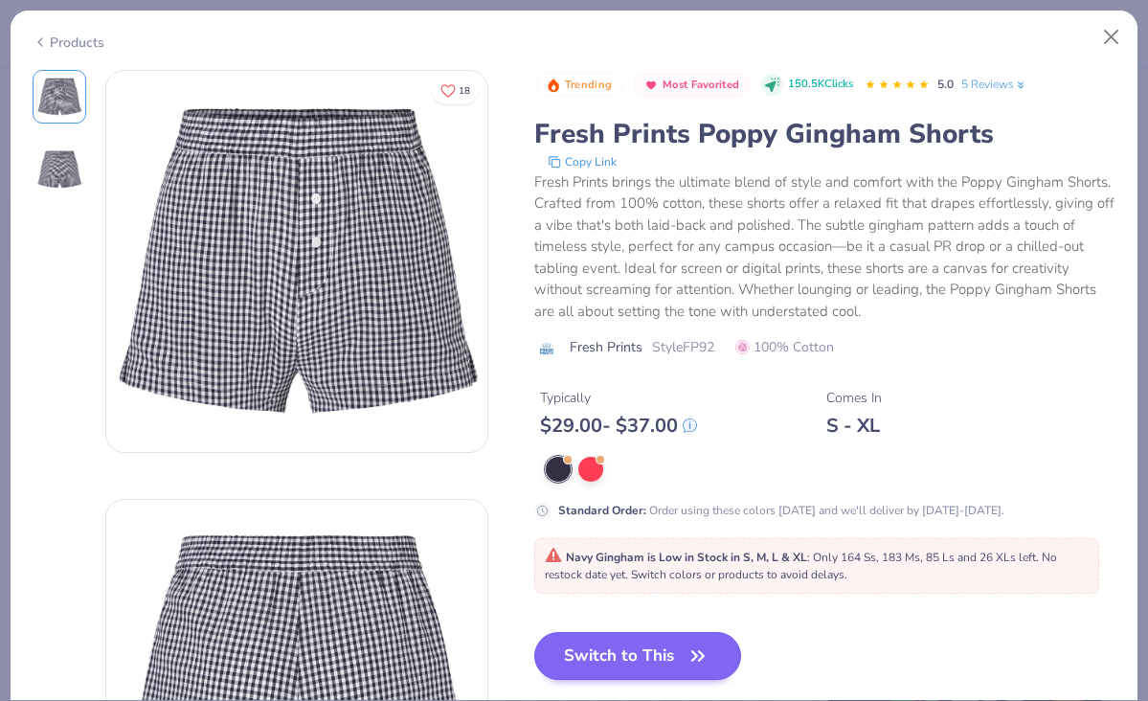
click at [599, 665] on button "Switch to This" at bounding box center [638, 656] width 208 height 48
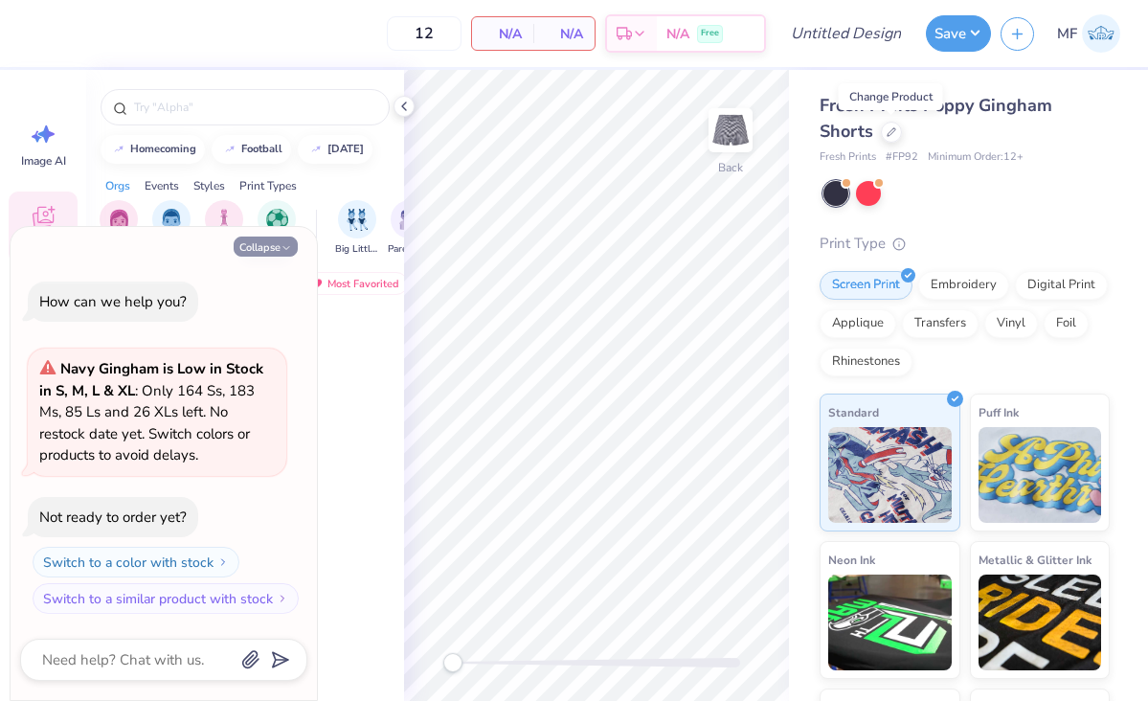
click at [260, 247] on button "Collapse" at bounding box center [266, 246] width 64 height 20
type textarea "x"
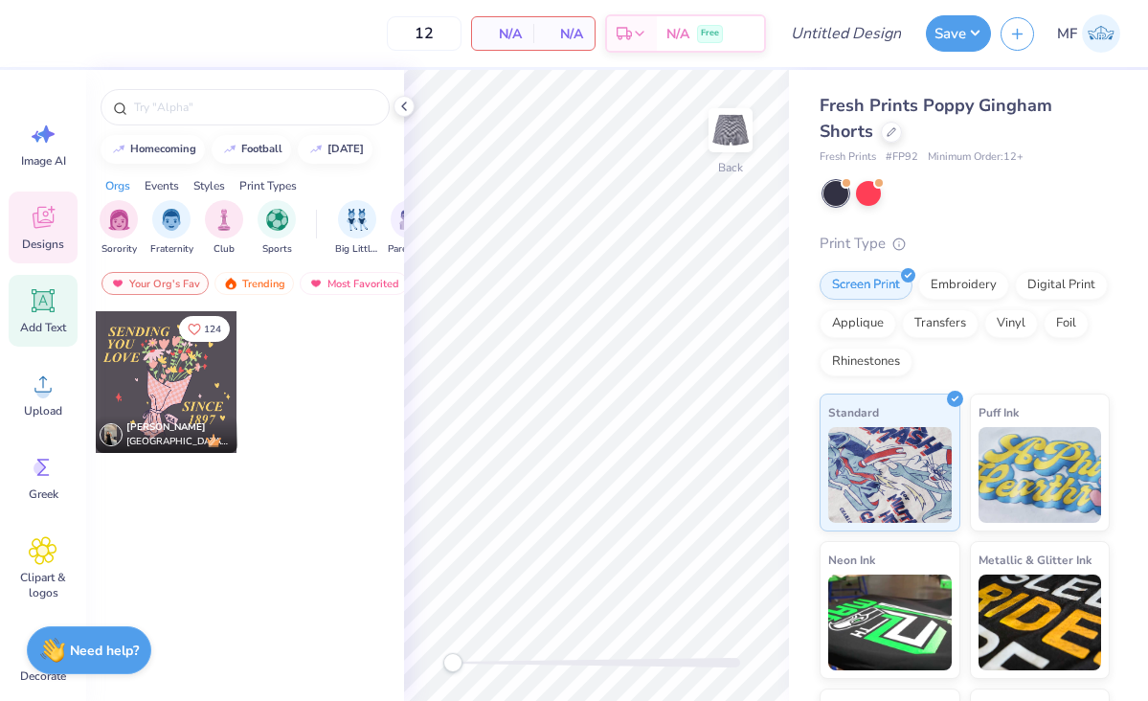
click at [43, 301] on icon at bounding box center [43, 301] width 18 height 18
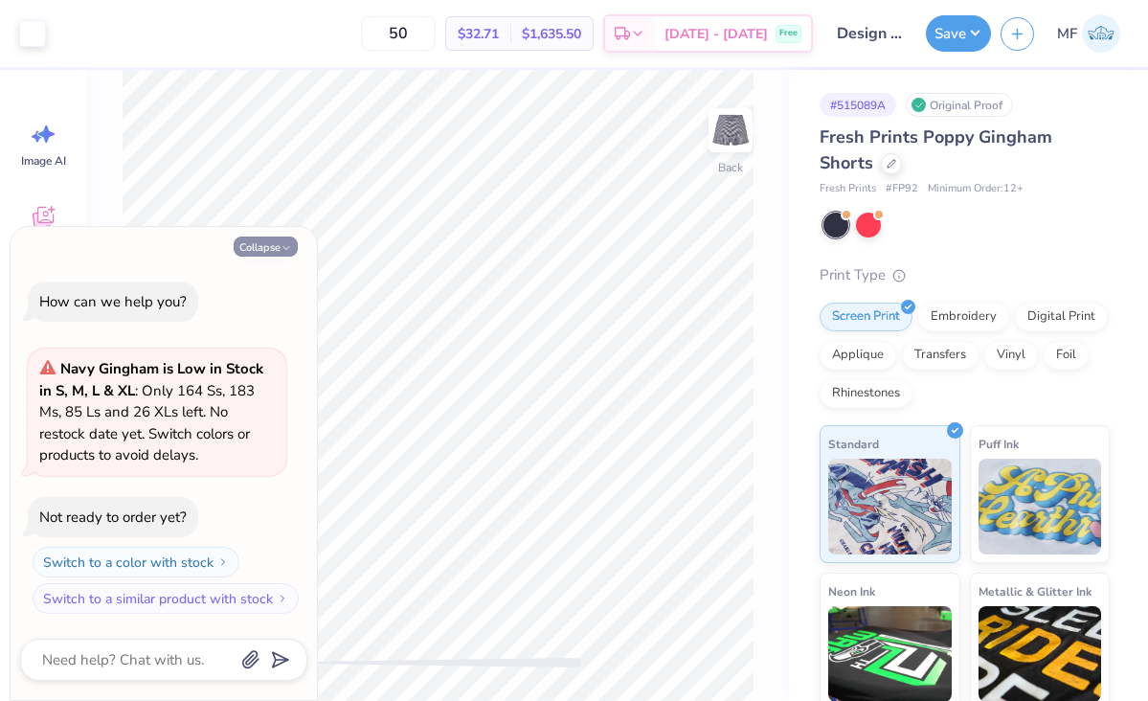
click at [260, 246] on button "Collapse" at bounding box center [266, 246] width 64 height 20
type textarea "x"
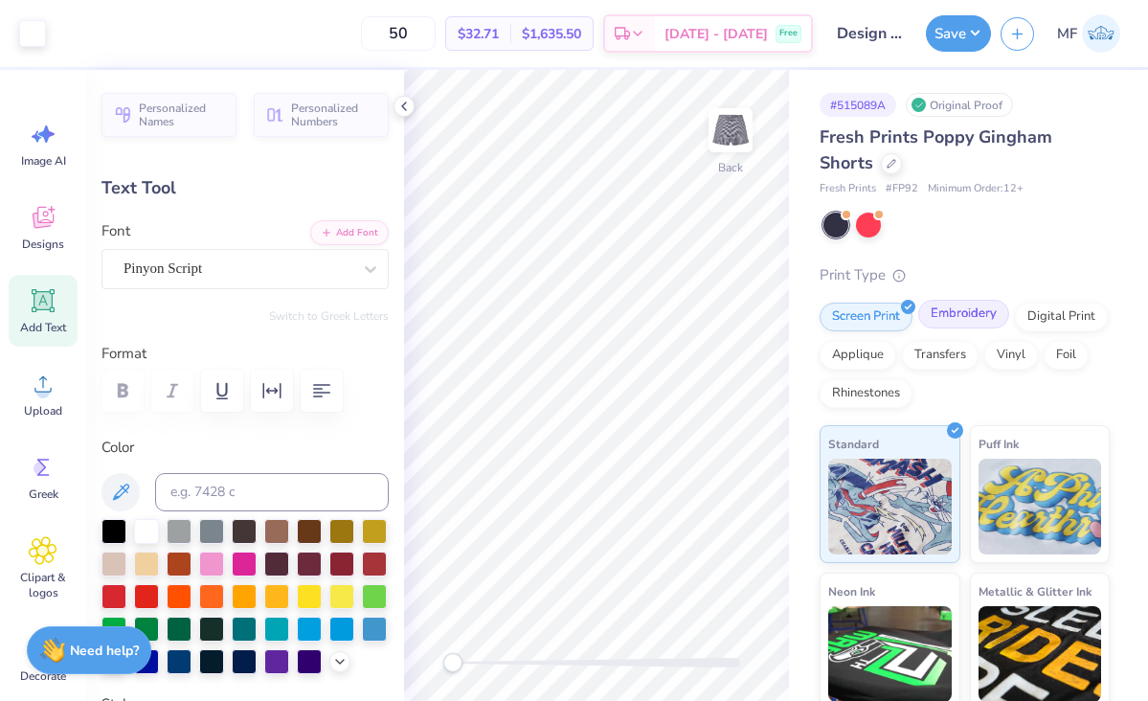
click at [948, 312] on div "Embroidery" at bounding box center [963, 314] width 91 height 29
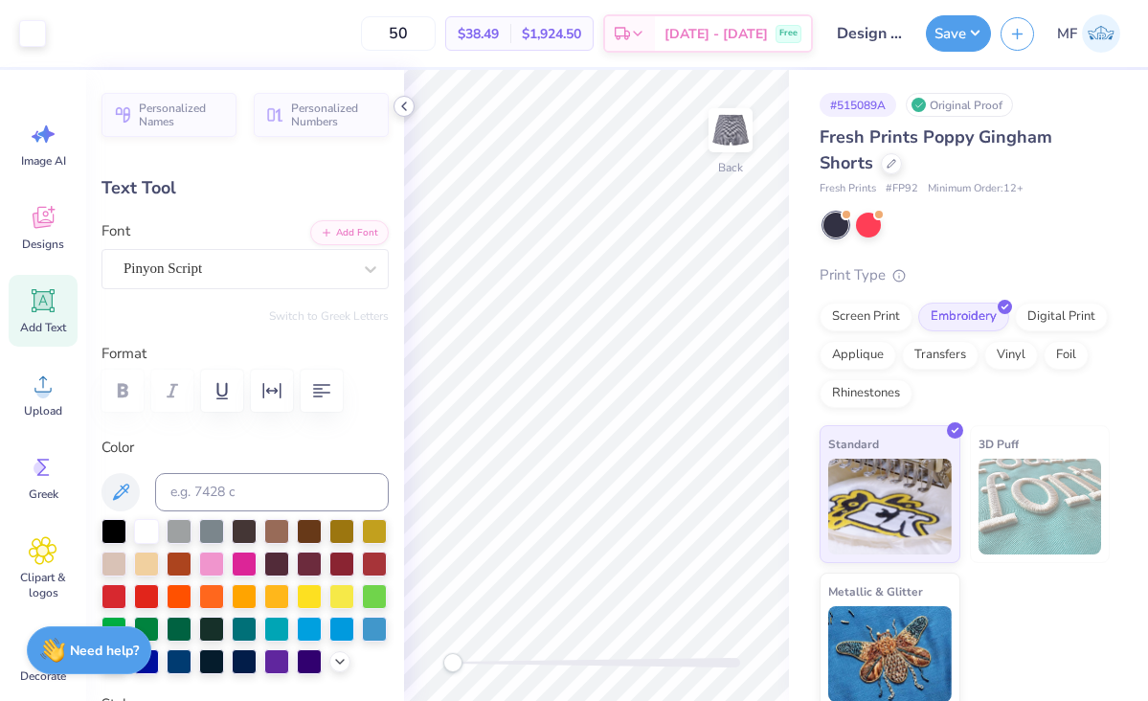
click at [399, 101] on icon at bounding box center [403, 106] width 15 height 15
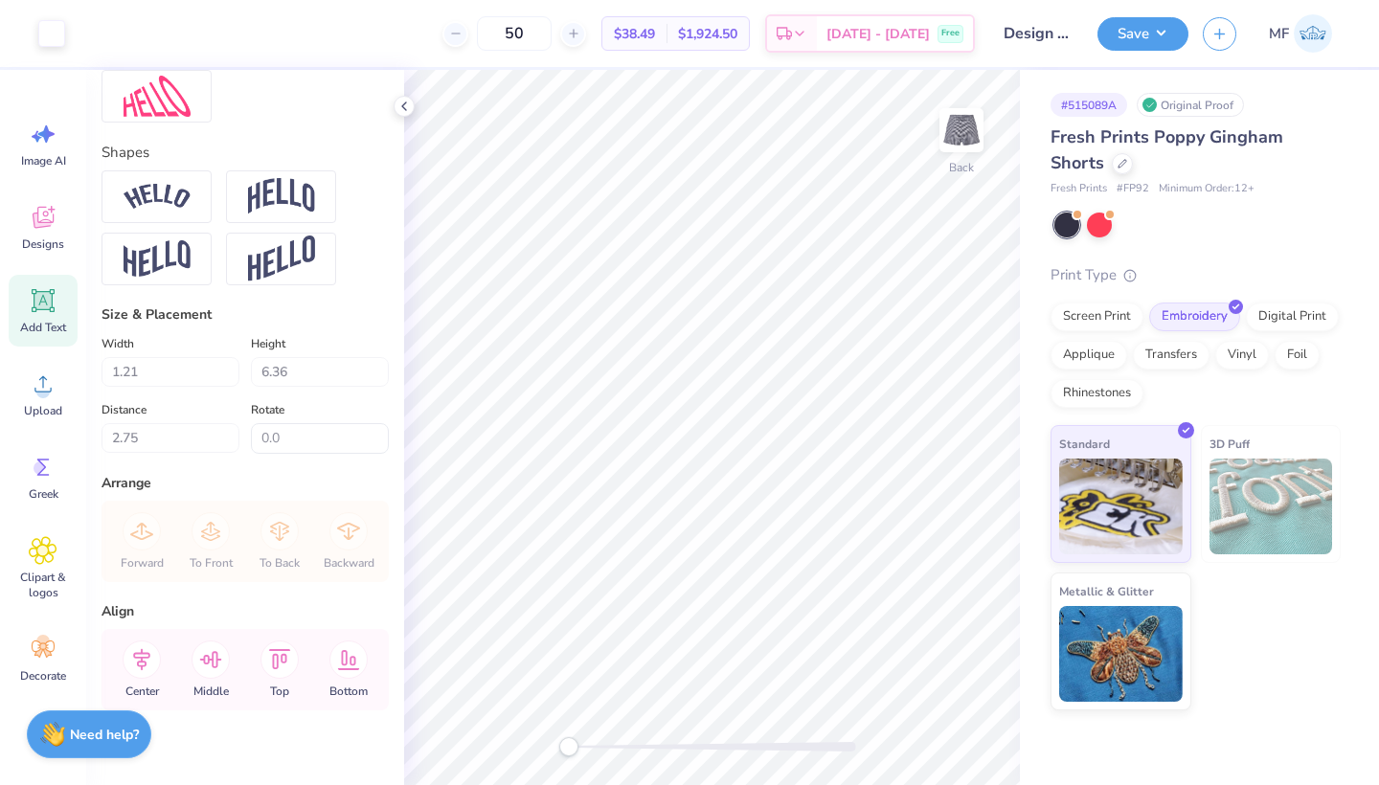
scroll to position [761, 0]
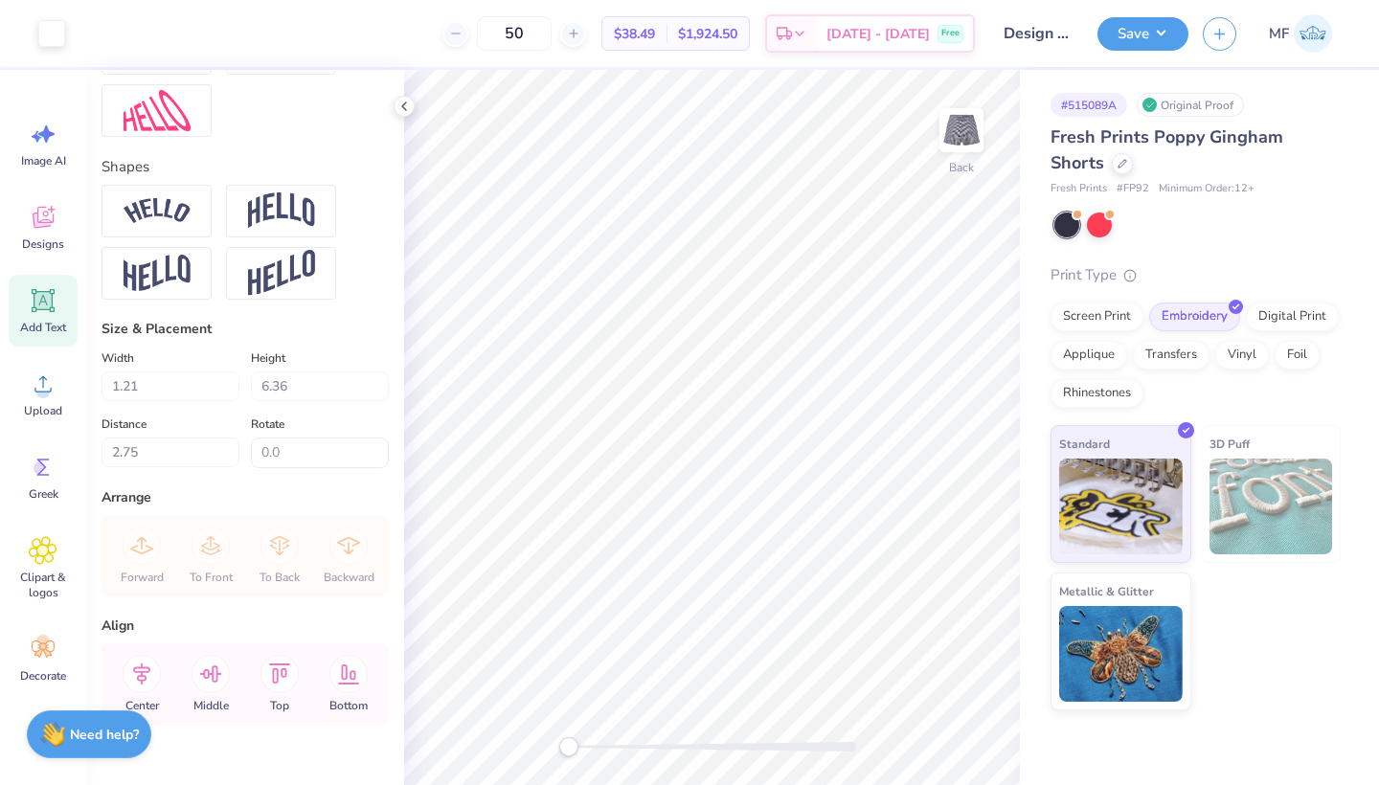
type input "-90.3"
drag, startPoint x: 299, startPoint y: 381, endPoint x: 199, endPoint y: 378, distance: 99.6
click at [199, 378] on div "Width 1.21 1.21 " Height 6.36 6.36 "" at bounding box center [244, 374] width 287 height 55
type input "4.00"
type input "0.76"
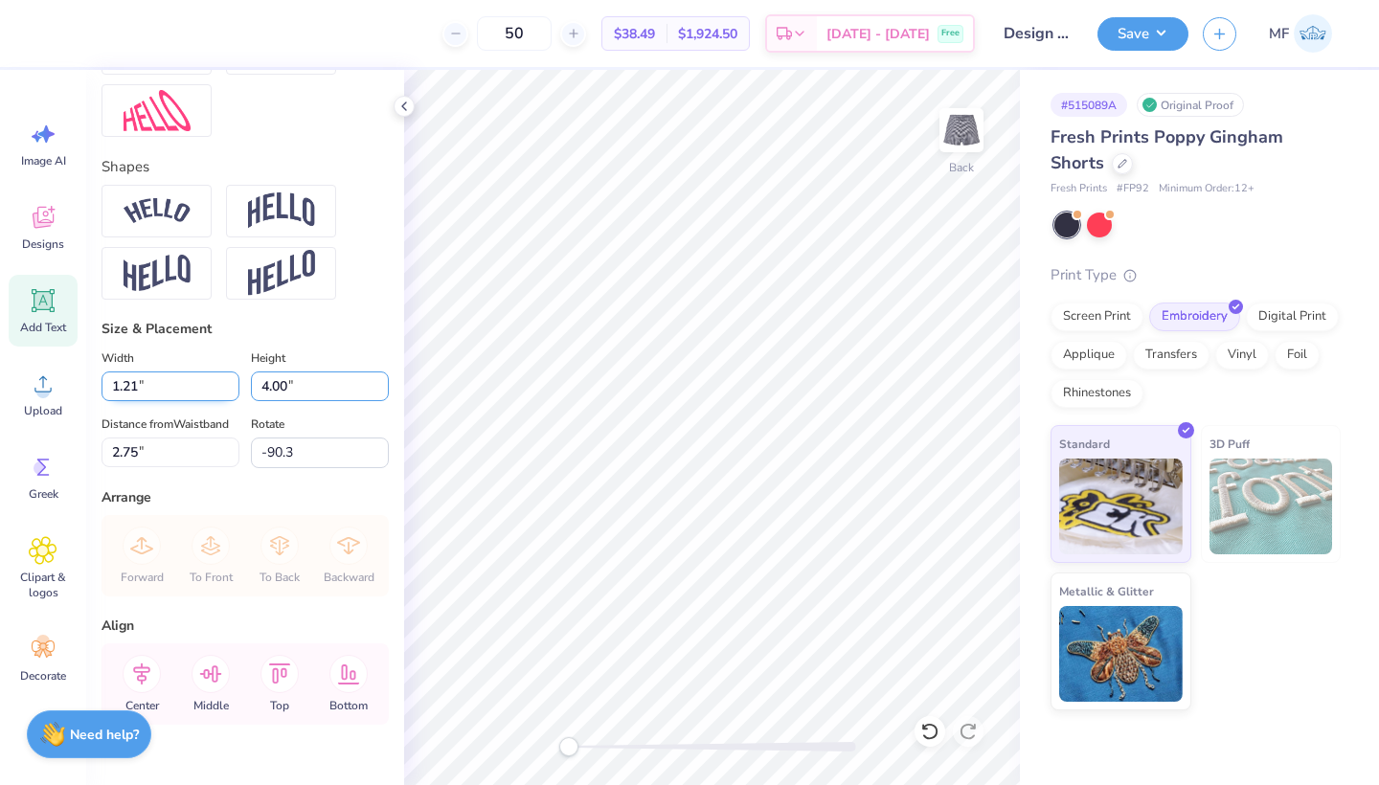
type input "3.27"
type input "0.0"
type input "4.00"
type input "0.76"
type input "7.92"
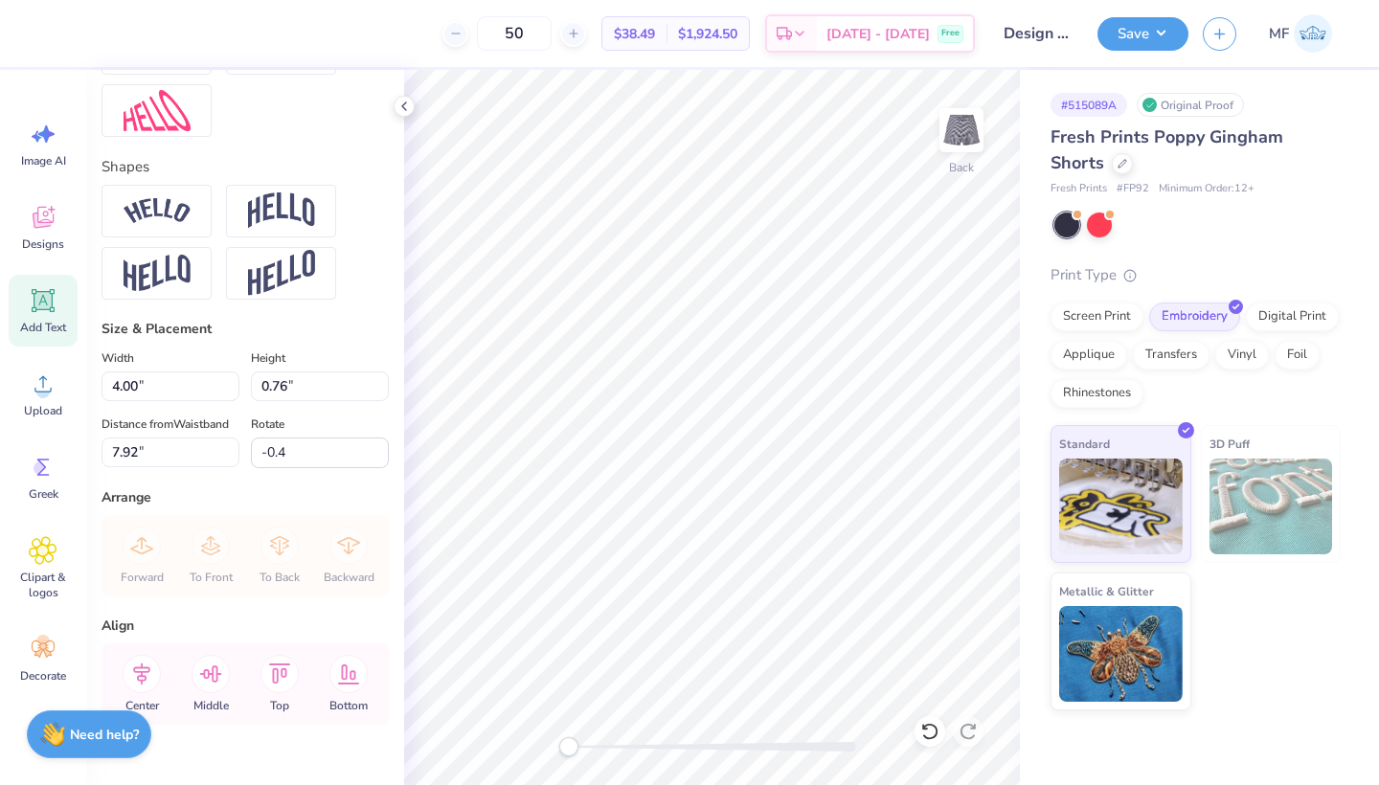
click at [378, 601] on div "50 $38.49 Per Item $1,924.50 Total Est. Delivery [DATE] - [DATE] Free Design Ti…" at bounding box center [689, 392] width 1379 height 785
type input "-93.6"
